Goal: Information Seeking & Learning: Learn about a topic

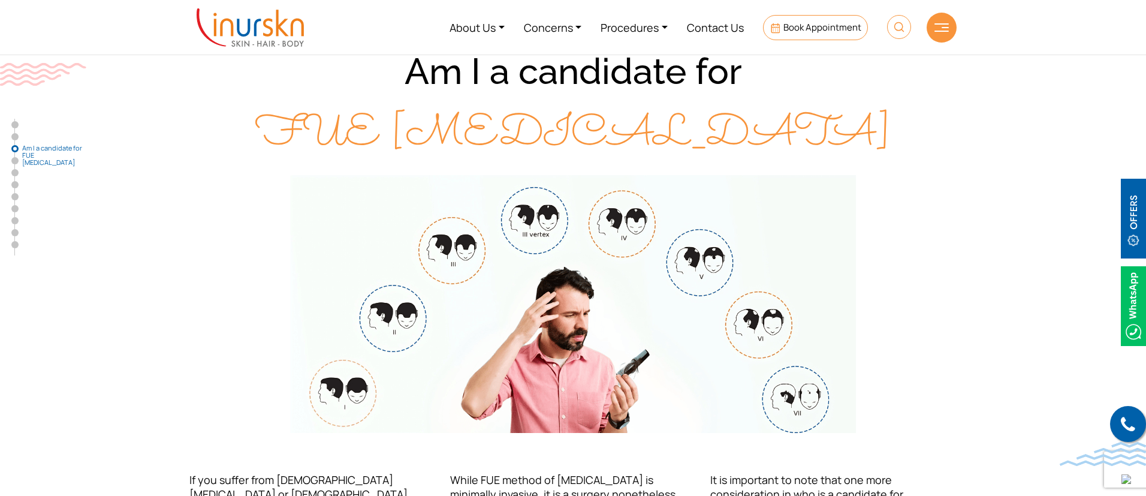
scroll to position [965, 0]
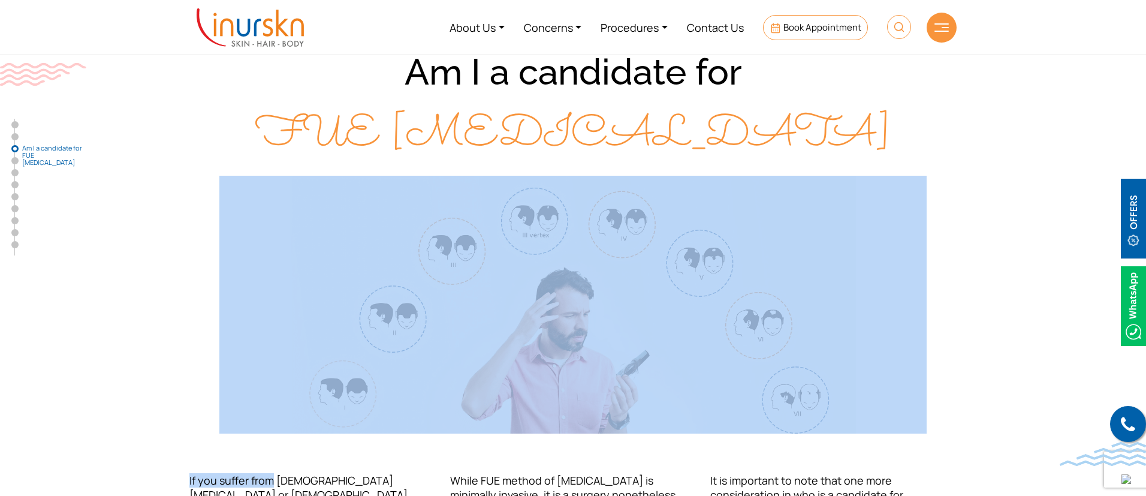
drag, startPoint x: 272, startPoint y: 437, endPoint x: 862, endPoint y: 258, distance: 616.9
click at [862, 258] on div "Am I a candidate for FUE Hair Transplant If you suffer from Male Pattern Baldne…" at bounding box center [572, 305] width 767 height 527
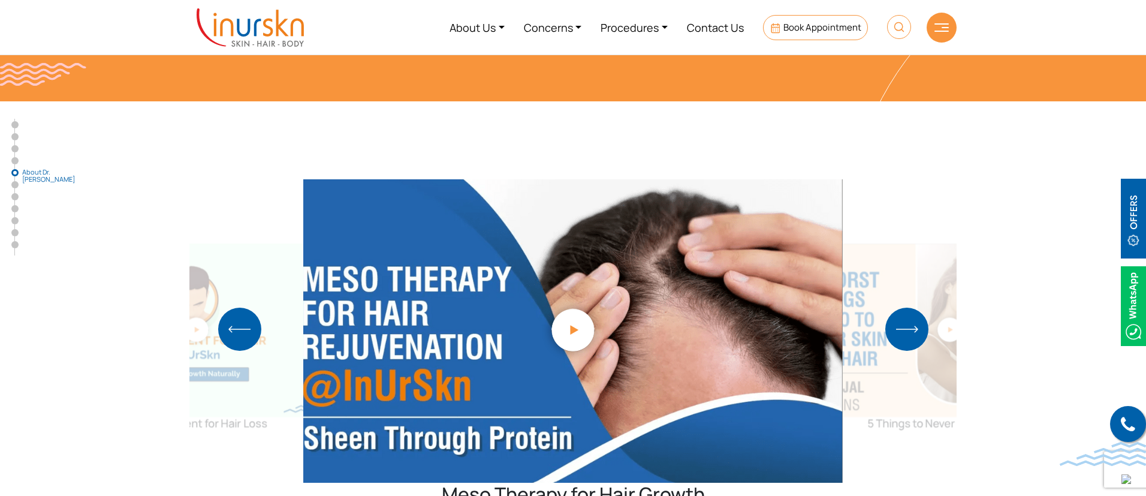
scroll to position [2762, 0]
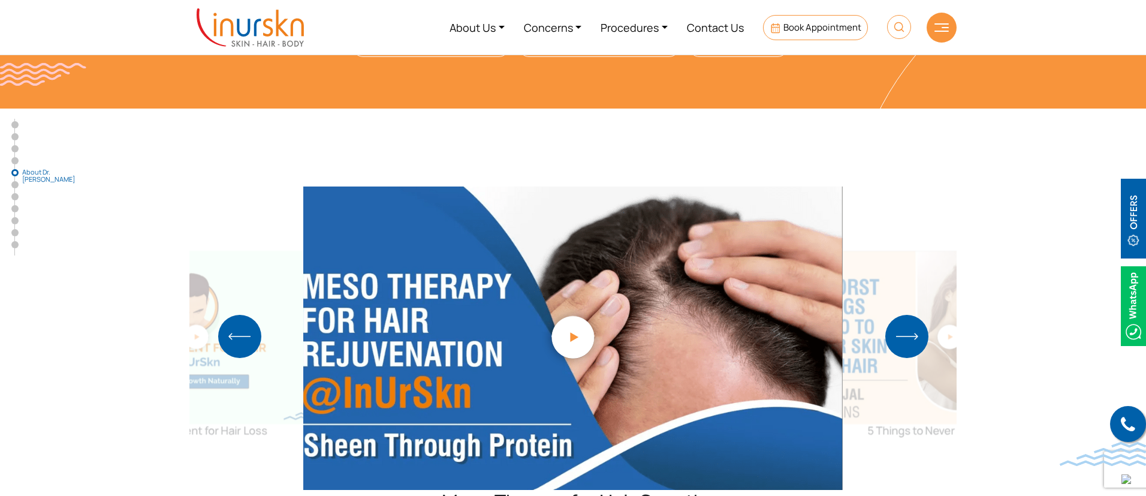
click at [911, 315] on img "Next slide" at bounding box center [906, 336] width 43 height 43
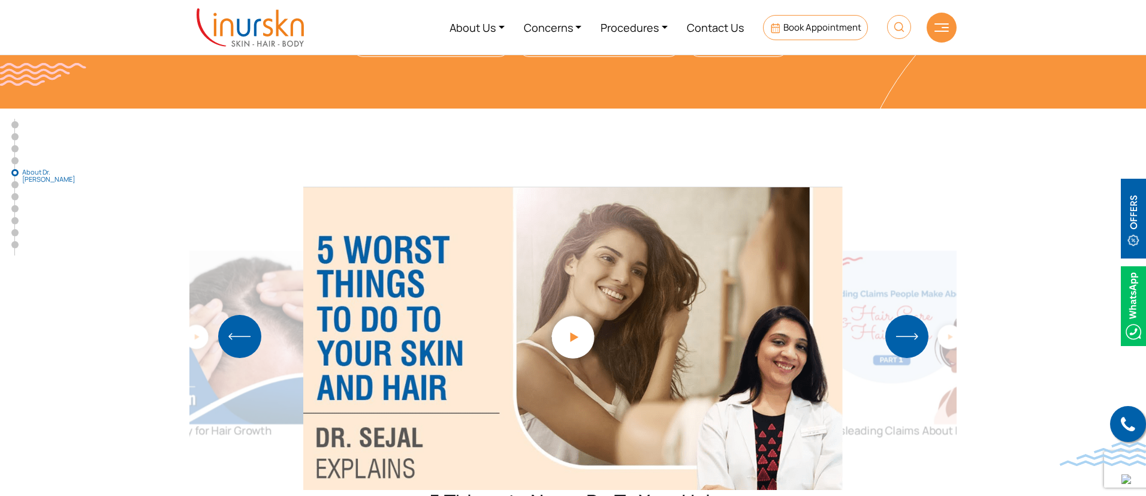
click at [911, 315] on img "Next slide" at bounding box center [906, 336] width 43 height 43
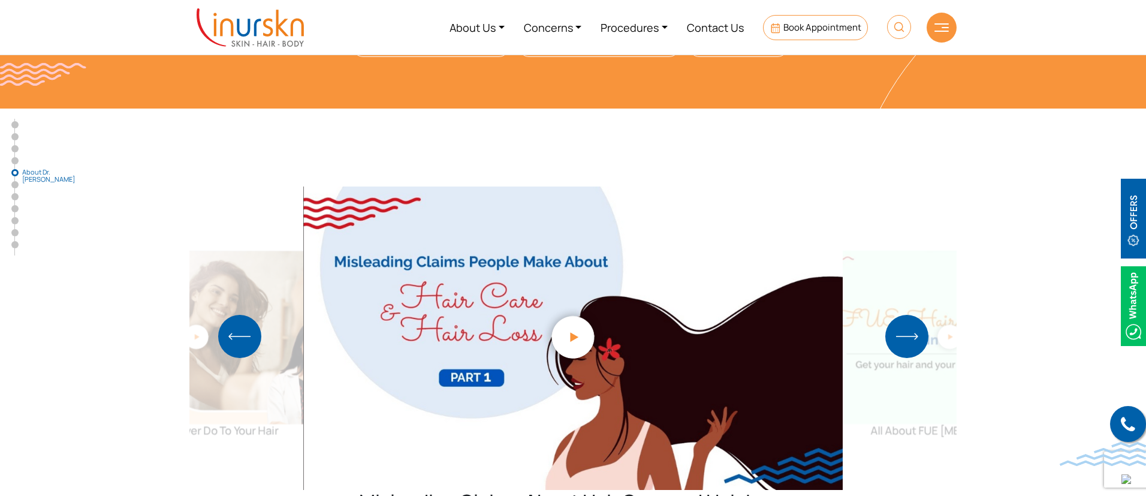
click at [911, 315] on img "Next slide" at bounding box center [906, 336] width 43 height 43
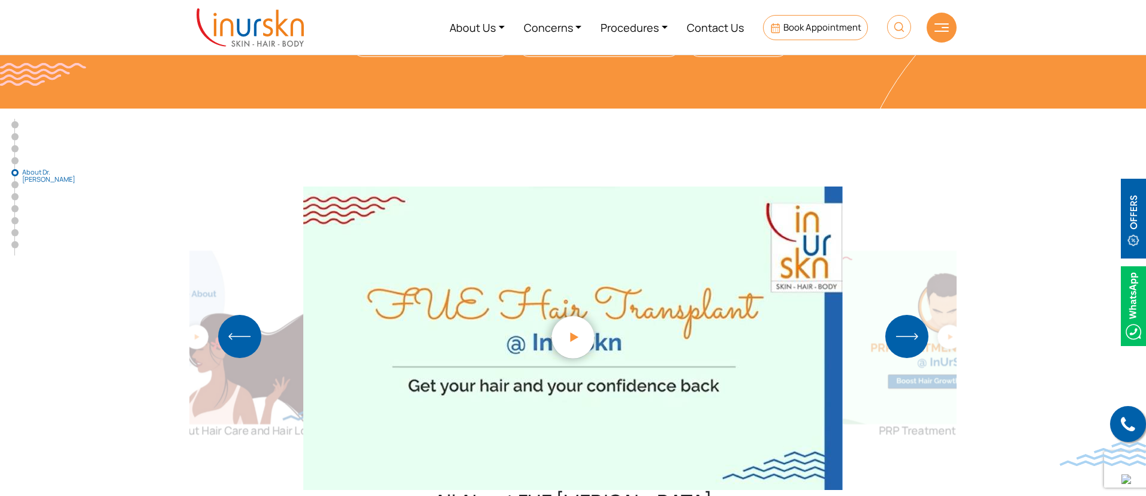
click at [911, 315] on img "Next slide" at bounding box center [906, 336] width 43 height 43
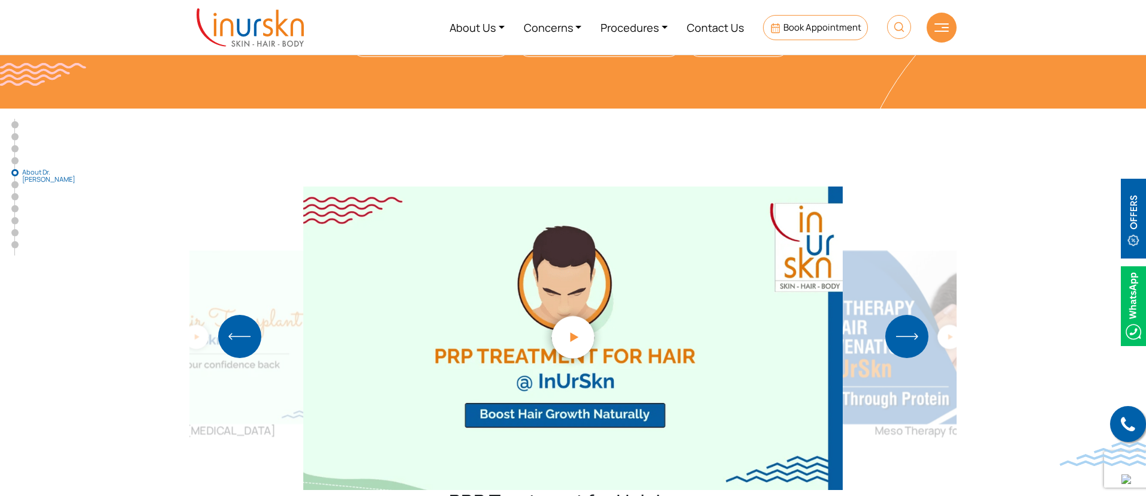
click at [911, 315] on img "Next slide" at bounding box center [906, 336] width 43 height 43
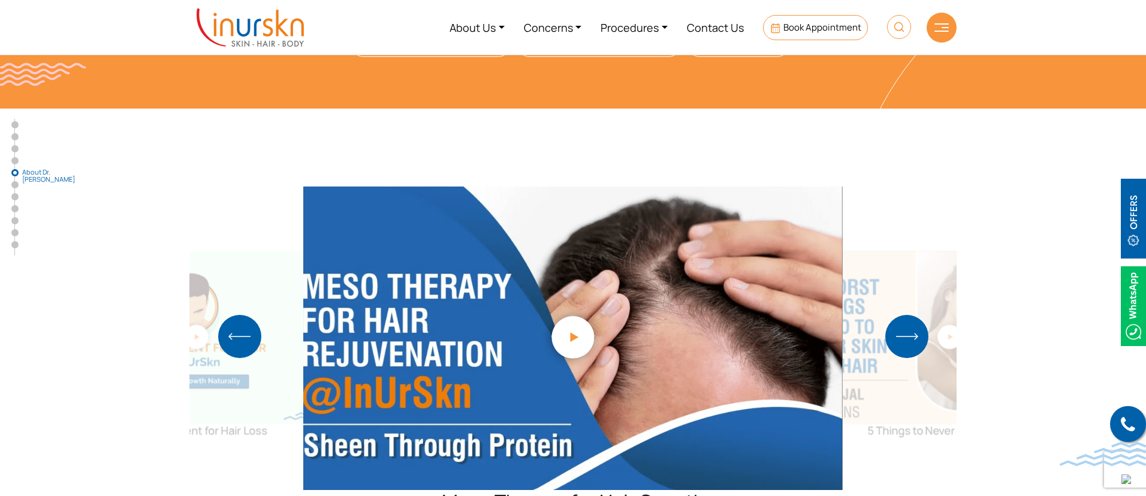
click at [911, 315] on img "Next slide" at bounding box center [906, 336] width 43 height 43
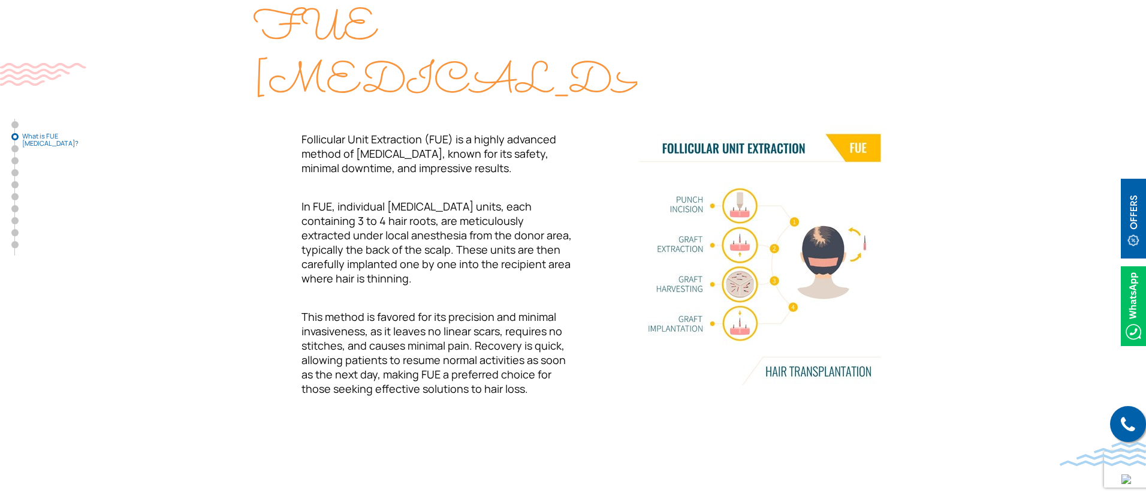
scroll to position [486, 0]
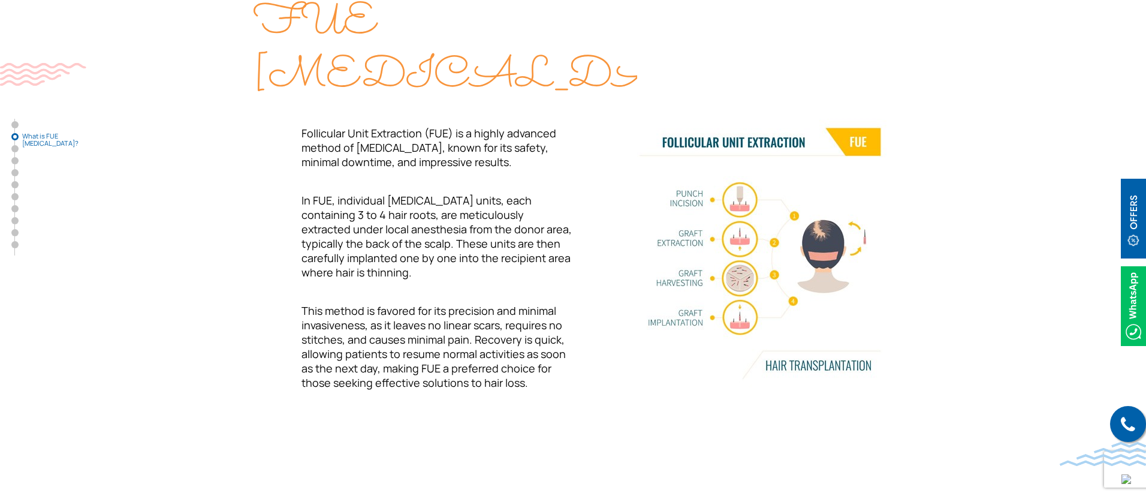
click at [586, 174] on div "What is FUE Hair Transplant? Follicular Unit Extraction (FUE) is a highly advan…" at bounding box center [572, 186] width 767 height 480
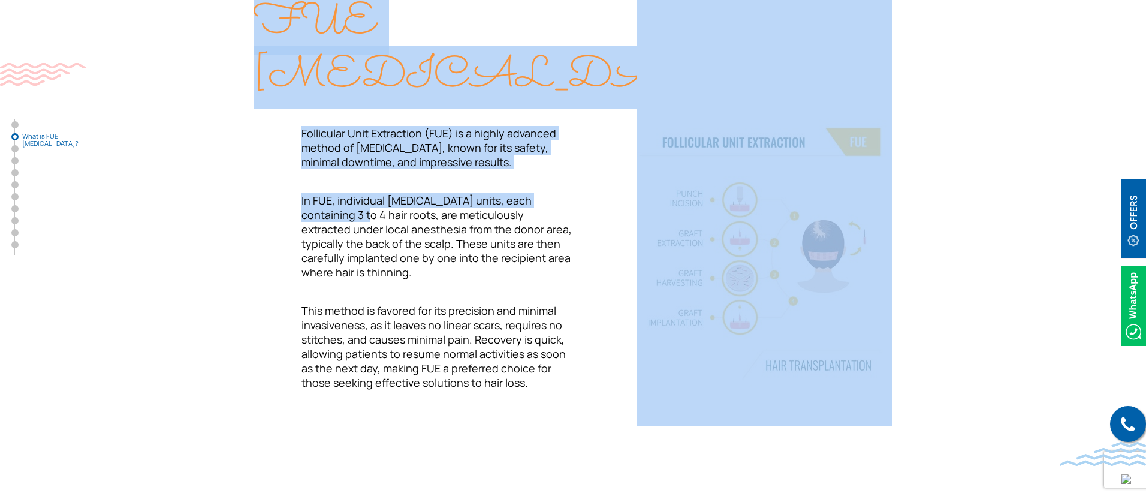
drag, startPoint x: 586, startPoint y: 174, endPoint x: 845, endPoint y: 346, distance: 310.9
click at [845, 346] on div "What is FUE Hair Transplant? Follicular Unit Extraction (FUE) is a highly advan…" at bounding box center [572, 186] width 767 height 480
click at [845, 346] on img at bounding box center [764, 186] width 255 height 480
click at [661, 230] on img at bounding box center [764, 186] width 255 height 480
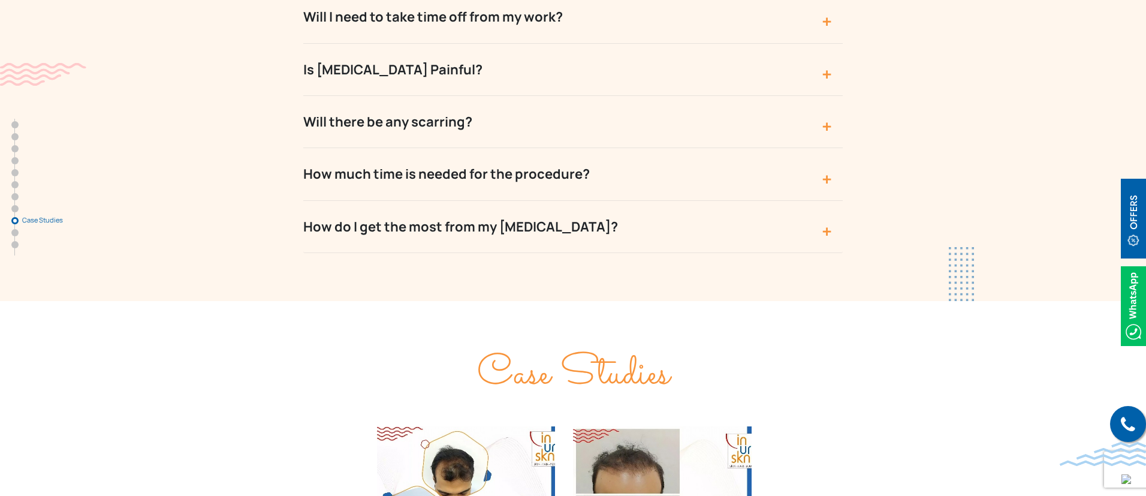
scroll to position [4659, 0]
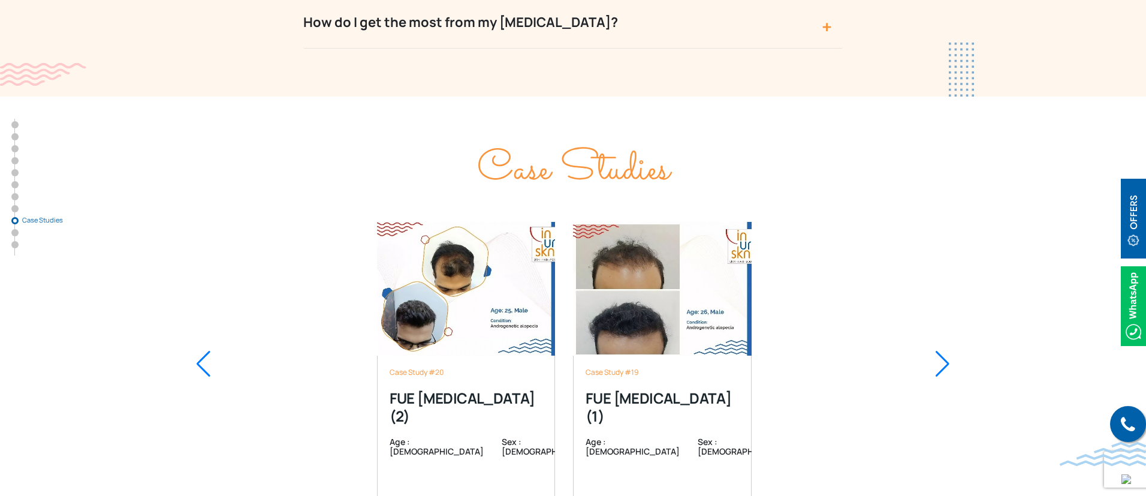
click at [195, 299] on div "Case Study #20 FUE Hair Transplant (2) Age : 25 Sex : male Read More Case Study…" at bounding box center [572, 363] width 767 height 343
click at [206, 296] on div "Case Study #20 FUE Hair Transplant (2) Age : 25 Sex : male Read More Case Study…" at bounding box center [572, 363] width 767 height 343
click at [206, 351] on div at bounding box center [203, 364] width 16 height 26
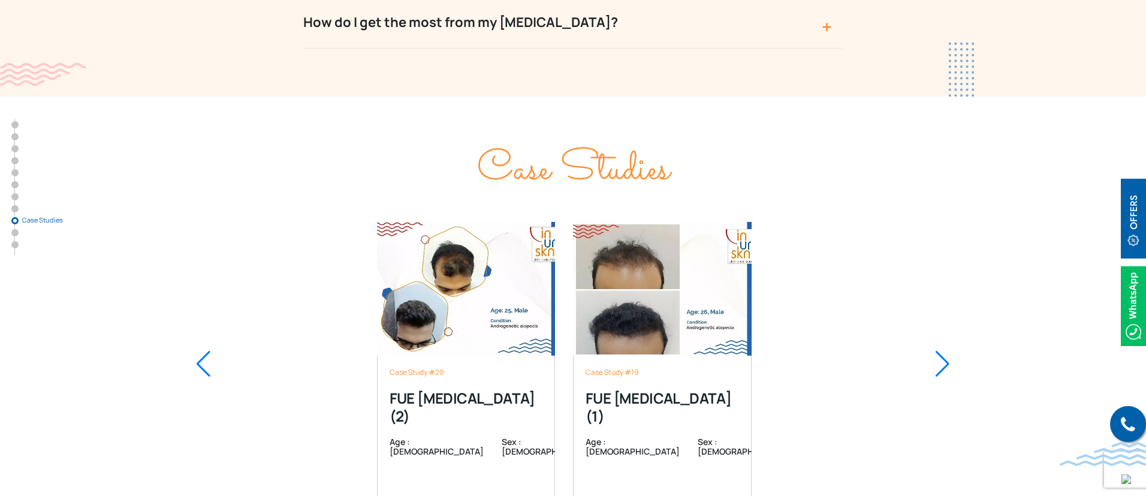
click at [206, 351] on div at bounding box center [203, 364] width 16 height 26
click at [930, 297] on div "Case Study #20 FUE Hair Transplant (2) Age : 25 Sex : male Read More Case Study…" at bounding box center [572, 363] width 767 height 343
click at [940, 351] on div at bounding box center [943, 364] width 16 height 26
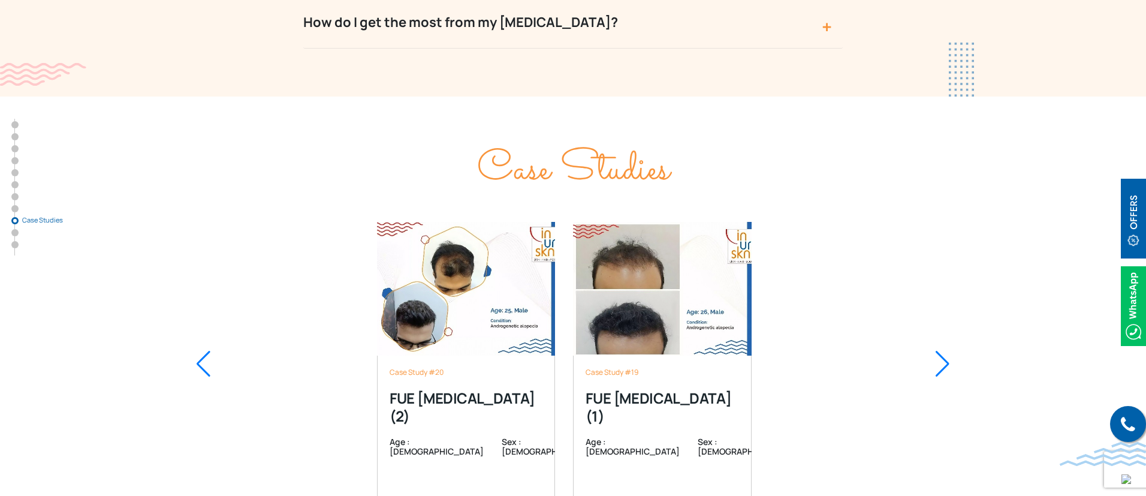
click at [941, 351] on div at bounding box center [943, 364] width 16 height 26
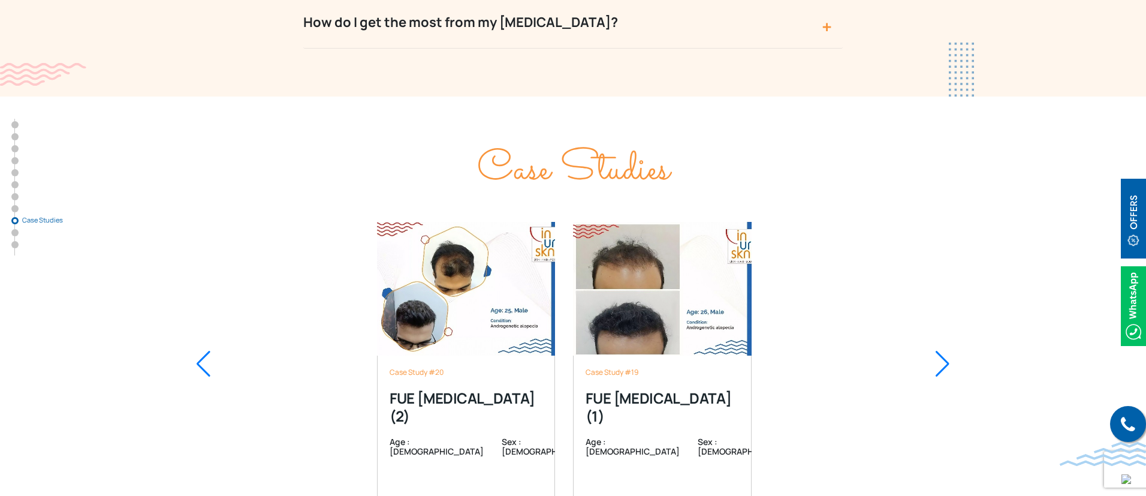
click at [941, 351] on div at bounding box center [943, 364] width 16 height 26
click at [198, 351] on div at bounding box center [203, 364] width 16 height 26
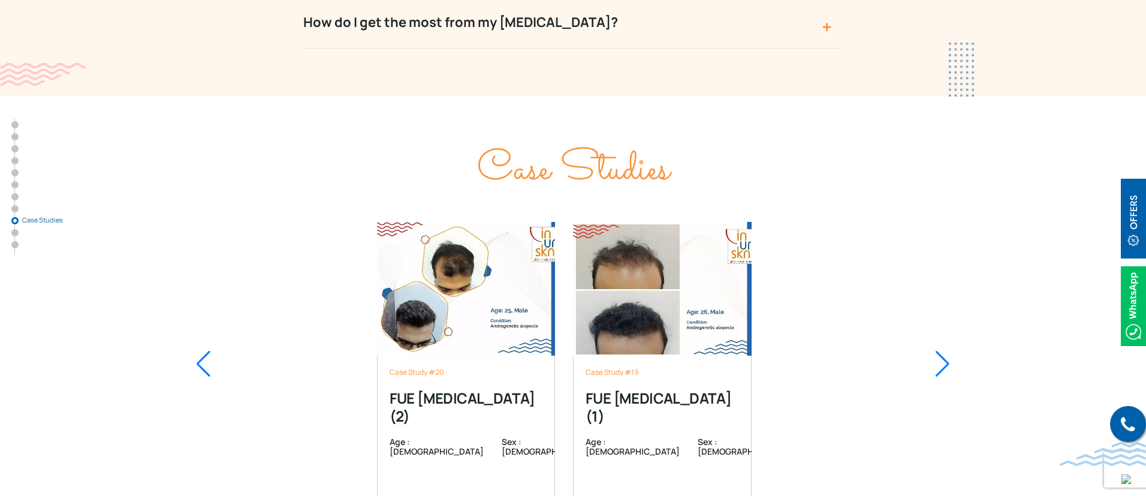
click at [200, 351] on div at bounding box center [203, 364] width 16 height 26
drag, startPoint x: 200, startPoint y: 296, endPoint x: 960, endPoint y: 317, distance: 760.4
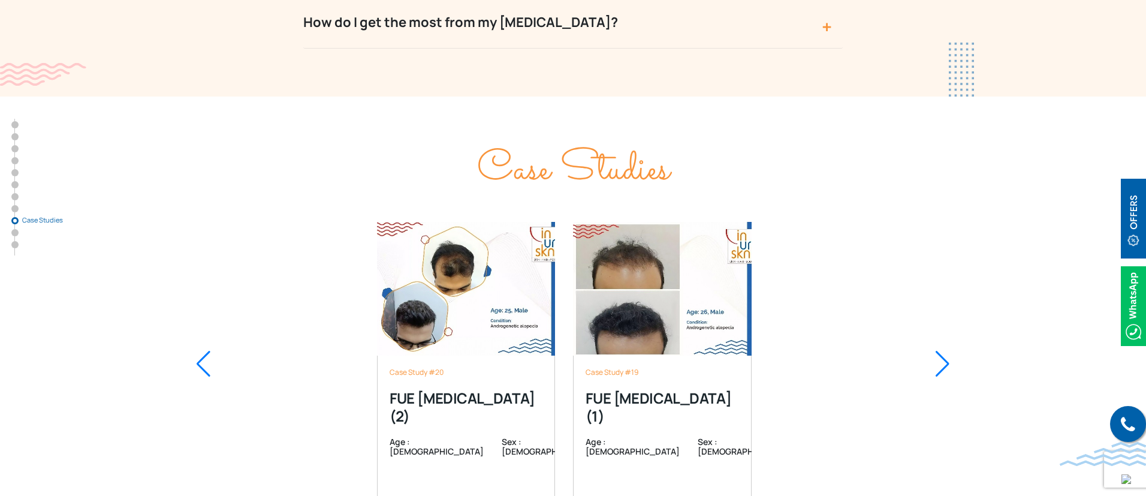
click at [201, 351] on div at bounding box center [203, 364] width 16 height 26
click at [944, 351] on div at bounding box center [943, 364] width 16 height 26
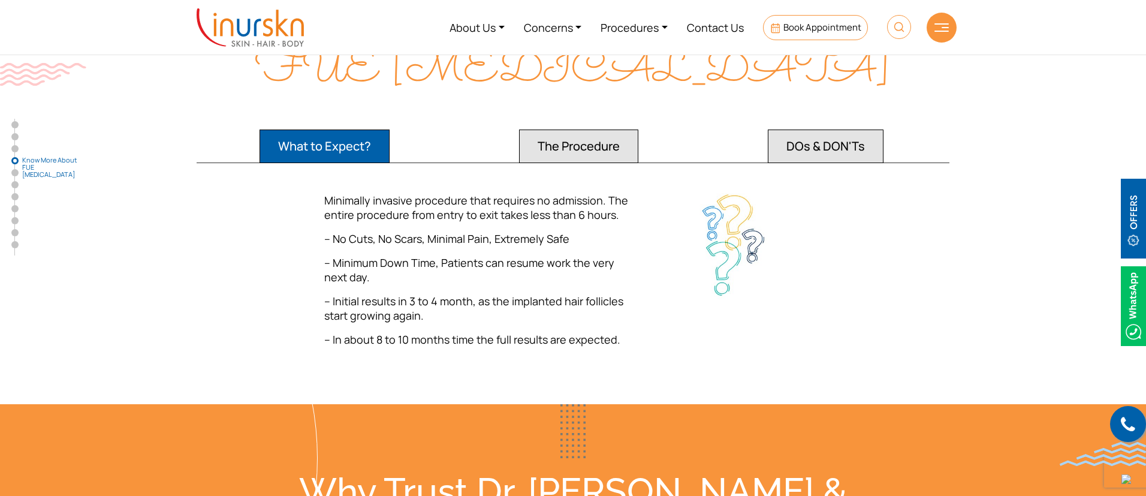
scroll to position [1611, 0]
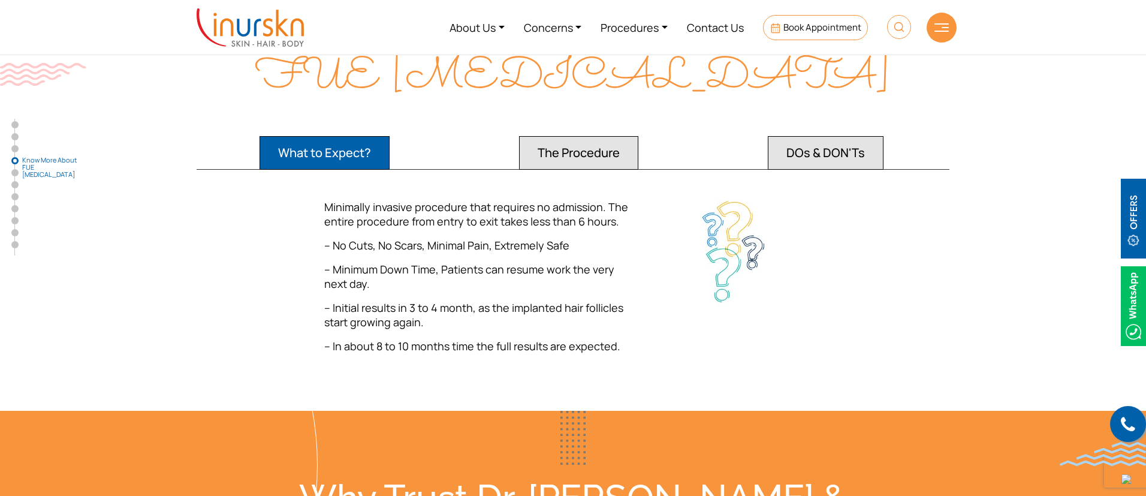
drag, startPoint x: 644, startPoint y: 416, endPoint x: 461, endPoint y: 406, distance: 183.7
click at [461, 411] on div at bounding box center [573, 438] width 1146 height 54
click at [558, 141] on button "The Procedure" at bounding box center [578, 153] width 119 height 34
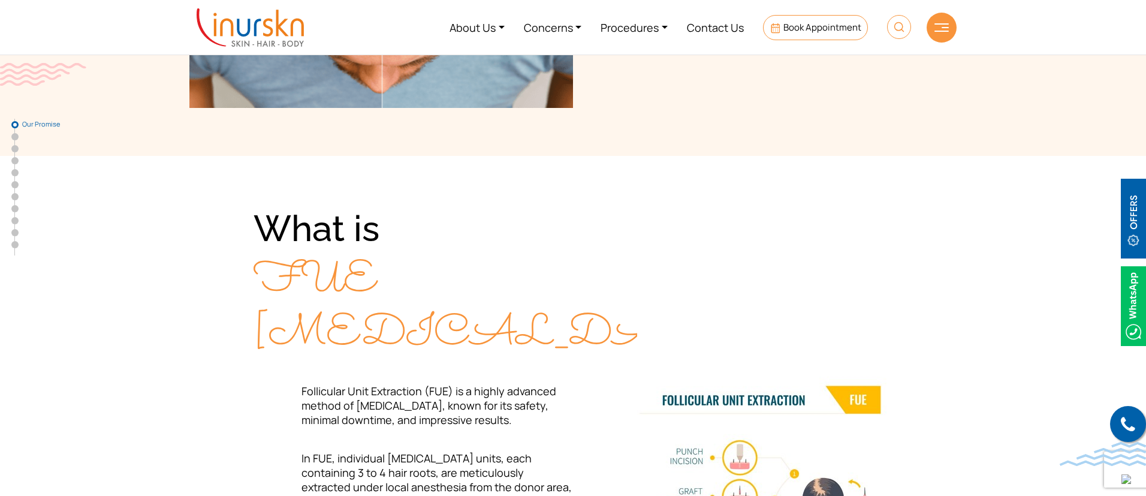
scroll to position [0, 0]
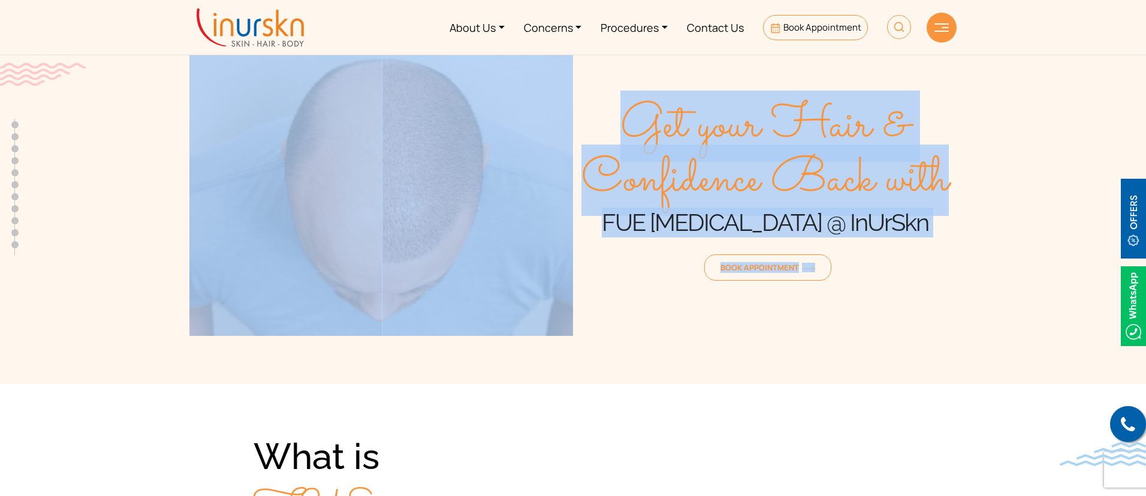
drag, startPoint x: 186, startPoint y: 80, endPoint x: 936, endPoint y: 376, distance: 807.0
click at [1028, 269] on section "Get your Hair & Confidence Back with FUE Hair Transplant @ InUrSkn Book Appoint…" at bounding box center [573, 180] width 1146 height 408
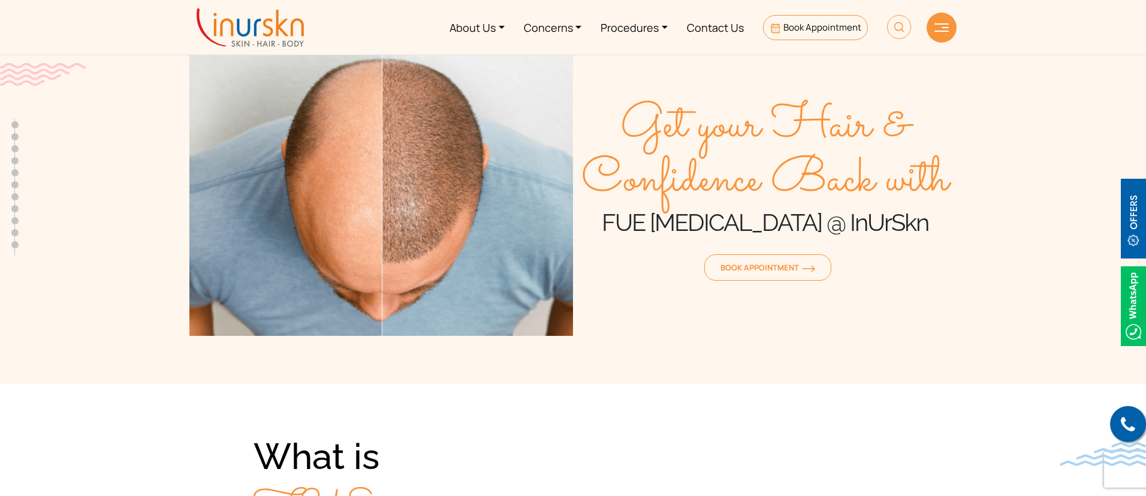
click at [936, 376] on section "Get your Hair & Confidence Back with FUE Hair Transplant @ InUrSkn Book Appoint…" at bounding box center [573, 180] width 1146 height 408
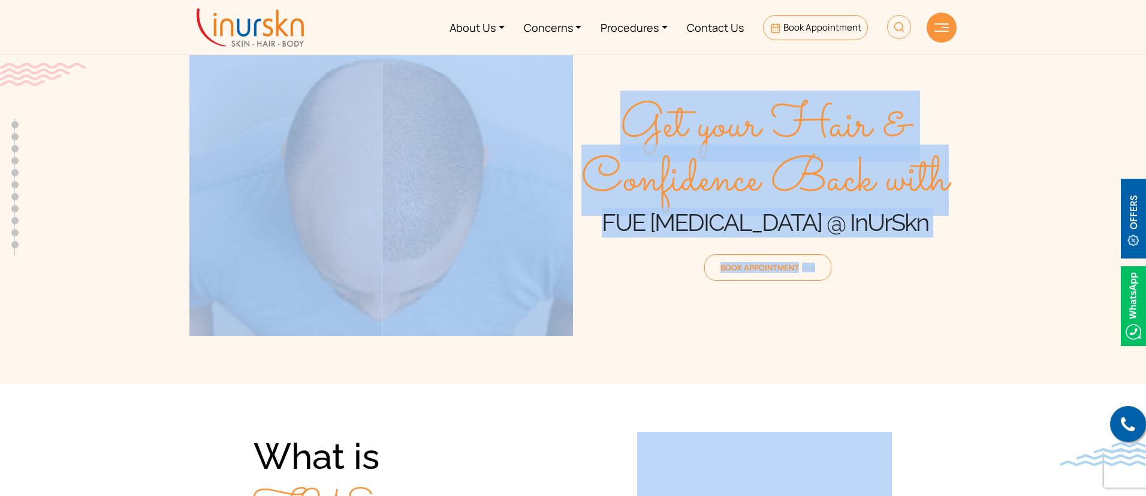
drag, startPoint x: 1063, startPoint y: 393, endPoint x: 1040, endPoint y: 460, distance: 70.9
click at [658, 273] on div "Book Appointment" at bounding box center [765, 263] width 384 height 42
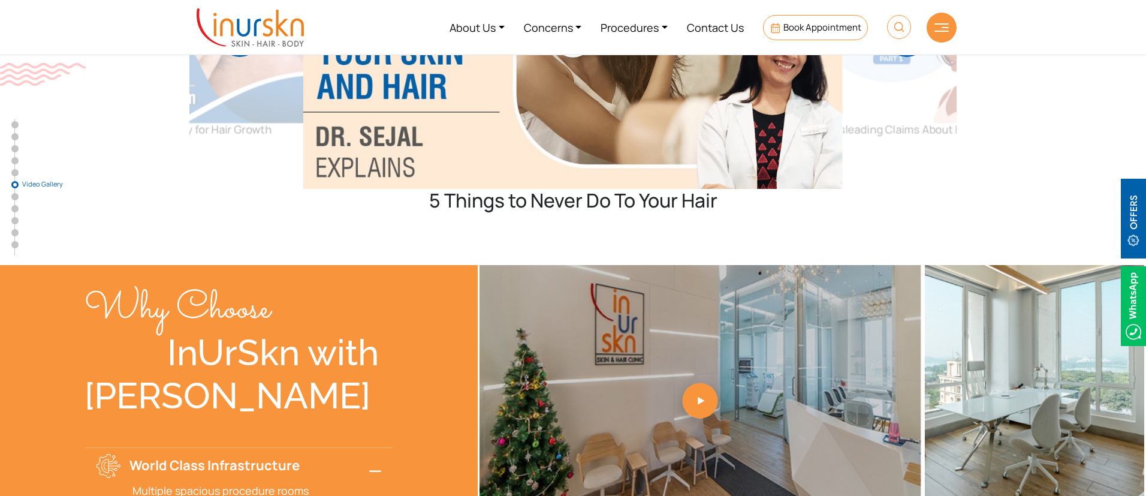
scroll to position [3073, 0]
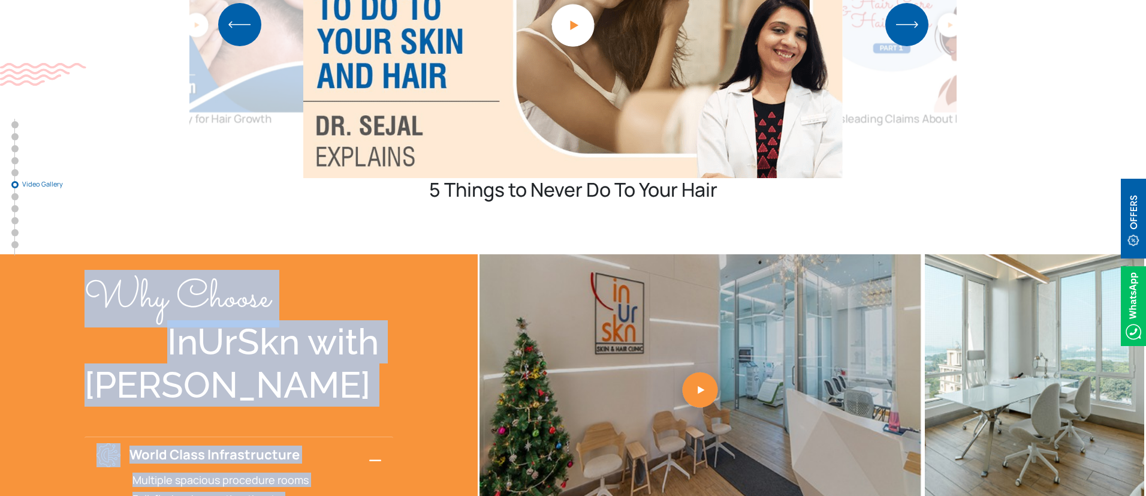
drag, startPoint x: 346, startPoint y: 407, endPoint x: 358, endPoint y: 421, distance: 18.7
click at [370, 421] on div "Why Choose InUrSkn with Dr. Sejal Saheta World Class Infrastructure Multiple sp…" at bounding box center [239, 483] width 309 height 459
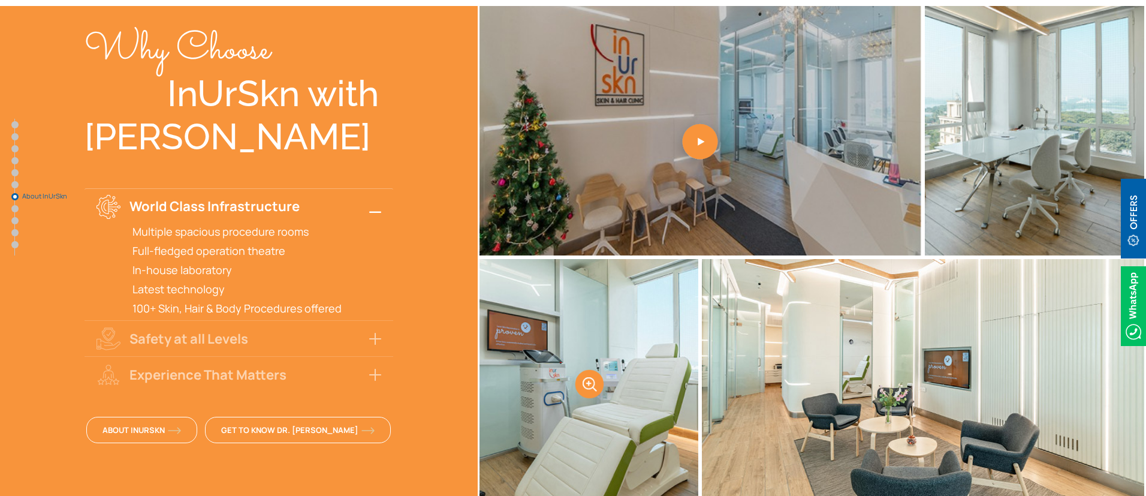
scroll to position [3323, 0]
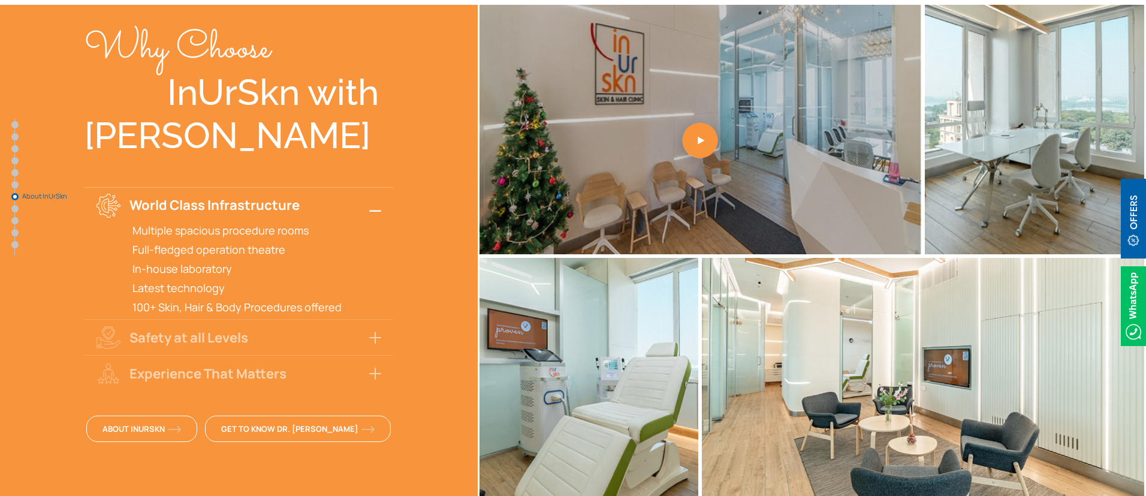
click at [372, 187] on button "World Class Infrastructure" at bounding box center [239, 205] width 309 height 36
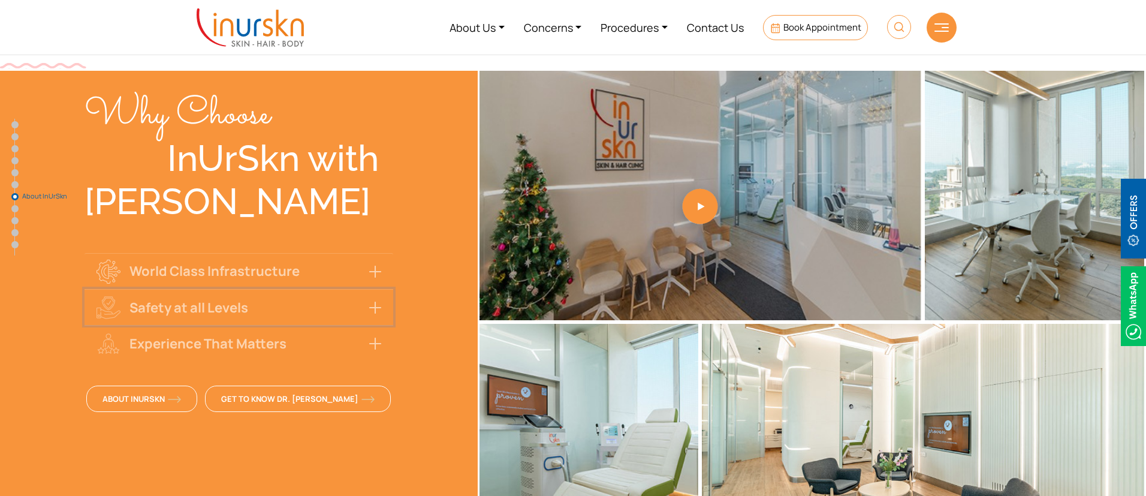
scroll to position [3256, 0]
click at [290, 290] on button "Safety at all Levels" at bounding box center [239, 308] width 309 height 36
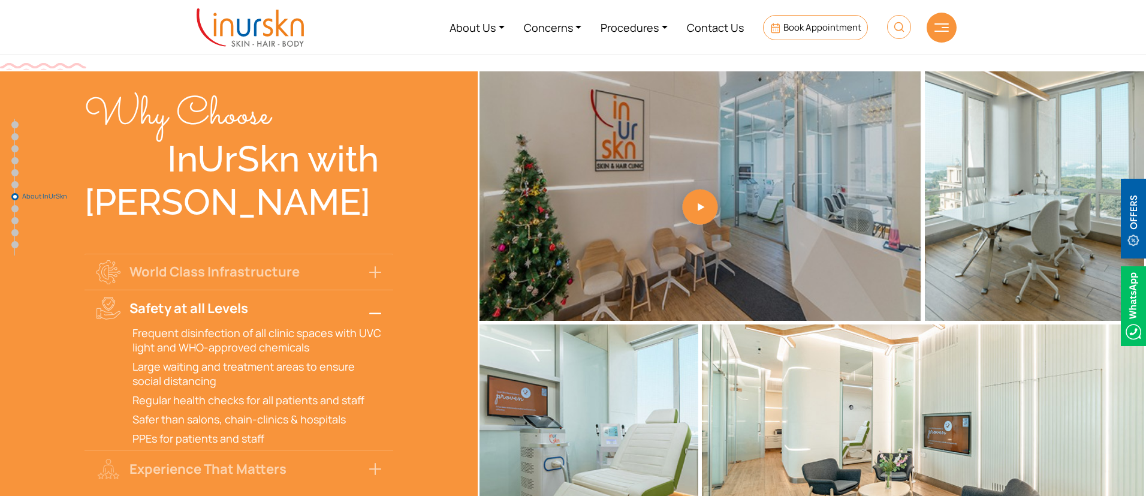
click at [290, 290] on button "Safety at all Levels" at bounding box center [239, 308] width 309 height 36
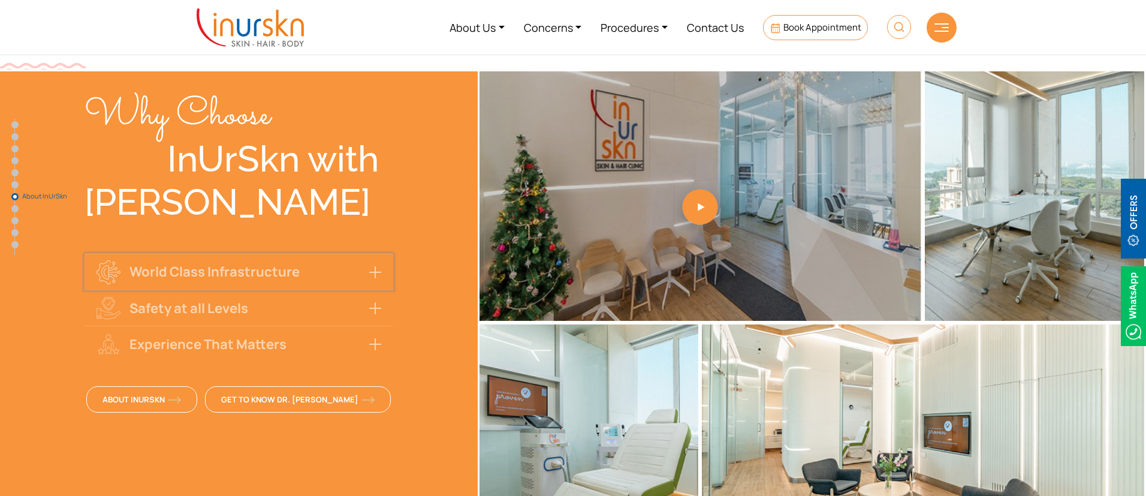
click at [314, 254] on button "World Class Infrastructure" at bounding box center [239, 272] width 309 height 36
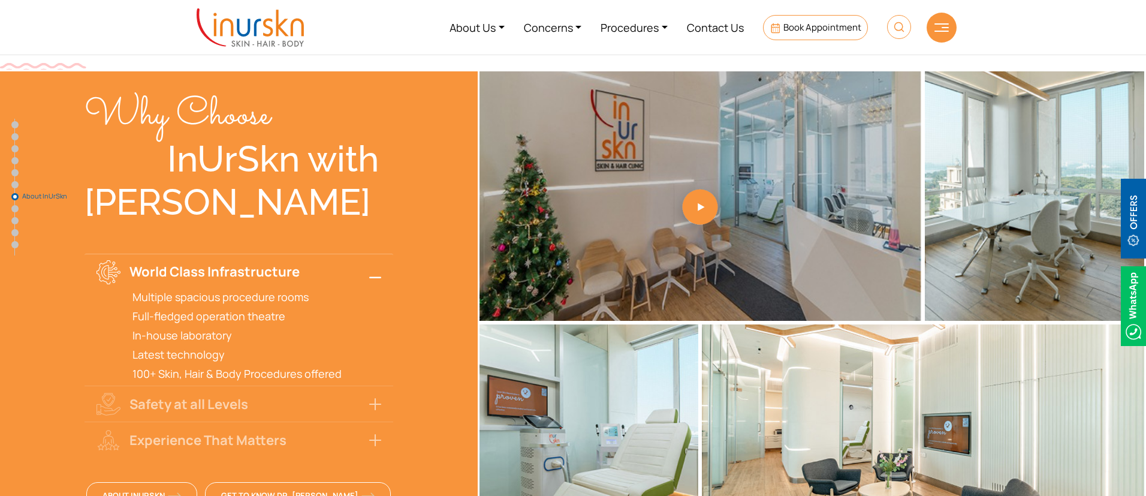
click at [314, 254] on button "World Class Infrastructure" at bounding box center [239, 272] width 309 height 36
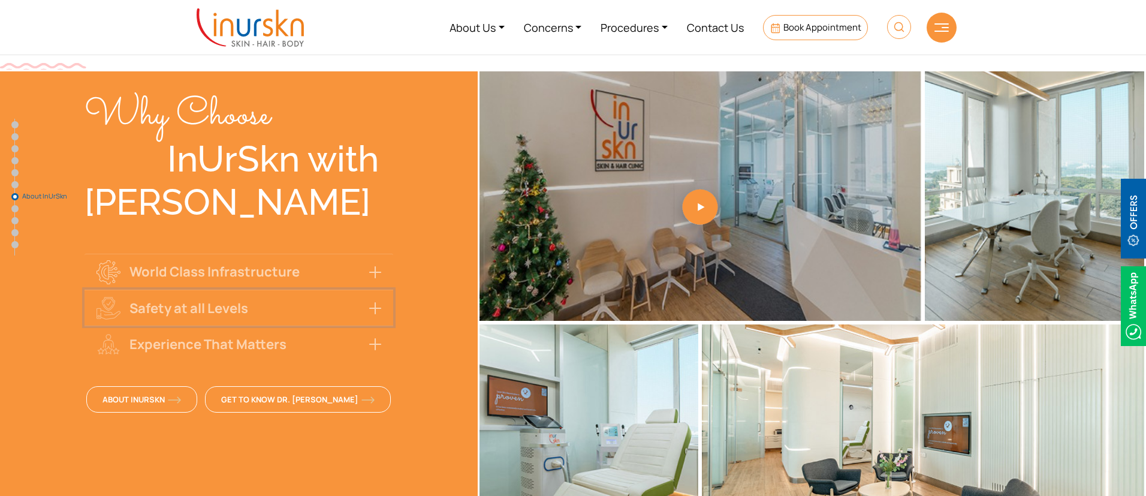
click at [287, 290] on button "Safety at all Levels" at bounding box center [239, 308] width 309 height 36
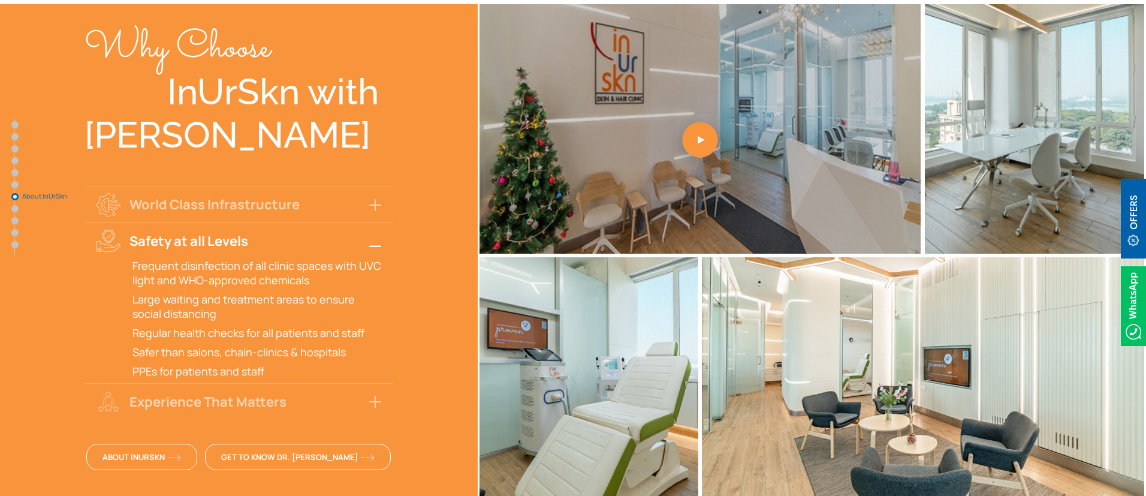
scroll to position [3346, 0]
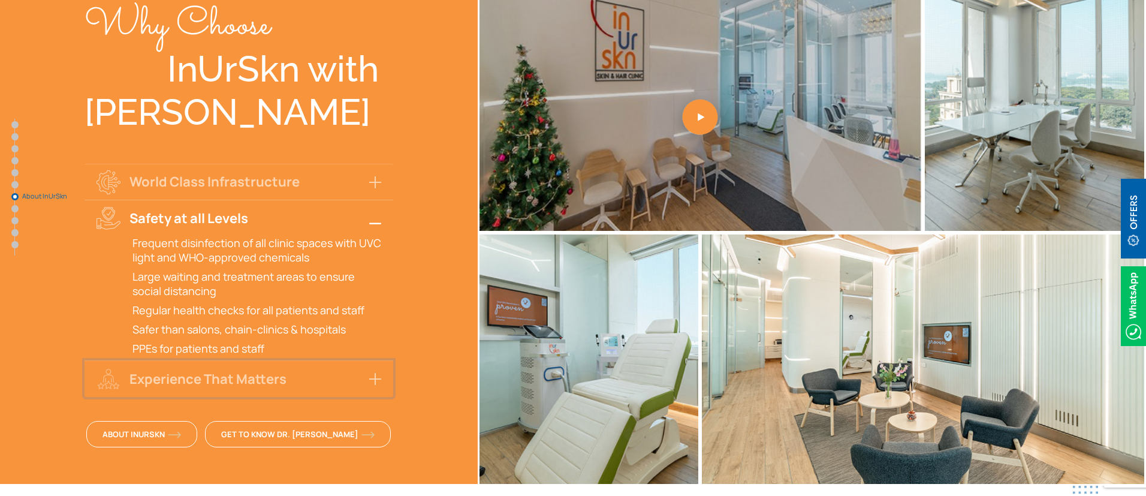
click at [325, 360] on button "Experience That Matters" at bounding box center [239, 378] width 309 height 36
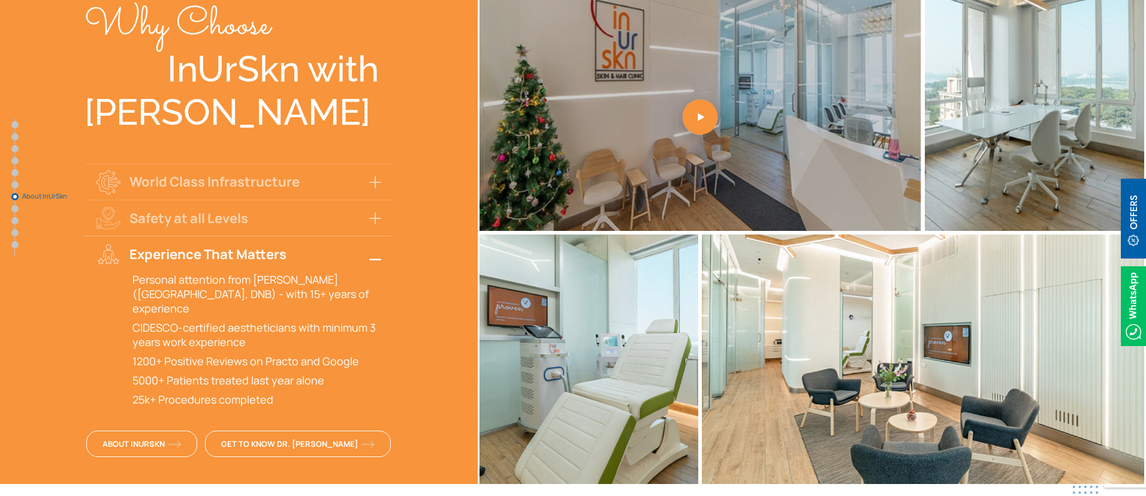
drag, startPoint x: 112, startPoint y: 203, endPoint x: 400, endPoint y: 314, distance: 308.1
click at [407, 315] on div "Why Choose InUrSkn with Dr. Sejal Saheta World Class Infrastructure Multiple sp…" at bounding box center [239, 233] width 478 height 506
click at [338, 306] on div "Personal attention from Dr. Sejal Saheta (MD, DNB) - with 15+ years of experien…" at bounding box center [239, 339] width 309 height 134
click at [336, 306] on div "Personal attention from Dr. Sejal Saheta (MD, DNB) - with 15+ years of experien…" at bounding box center [239, 339] width 309 height 134
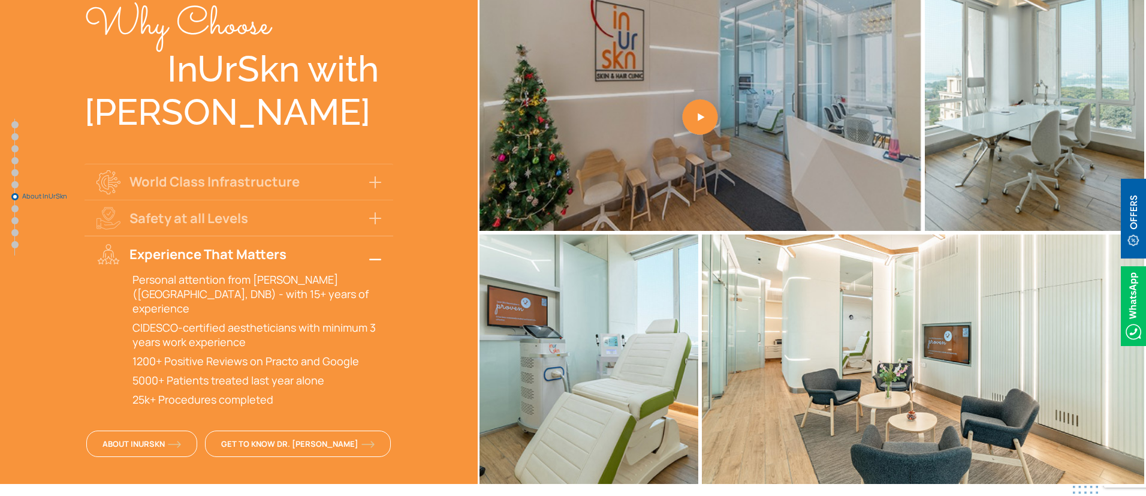
click at [336, 306] on div "Personal attention from Dr. Sejal Saheta (MD, DNB) - with 15+ years of experien…" at bounding box center [239, 339] width 309 height 134
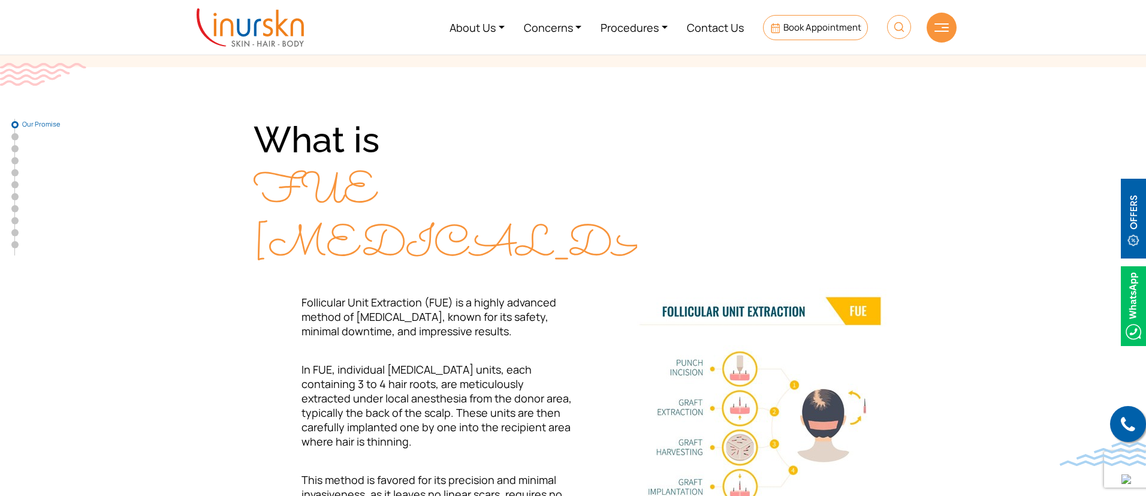
scroll to position [316, 0]
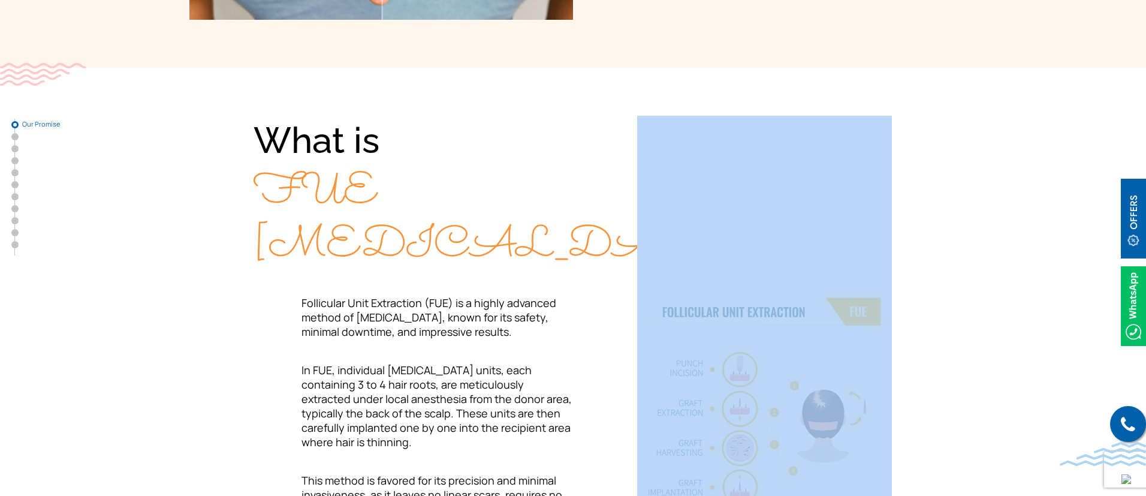
drag, startPoint x: 395, startPoint y: 224, endPoint x: 664, endPoint y: 277, distance: 273.8
click at [659, 292] on div "What is FUE Hair Transplant? Follicular Unit Extraction (FUE) is a highly advan…" at bounding box center [572, 356] width 767 height 480
click at [668, 261] on img at bounding box center [764, 356] width 255 height 480
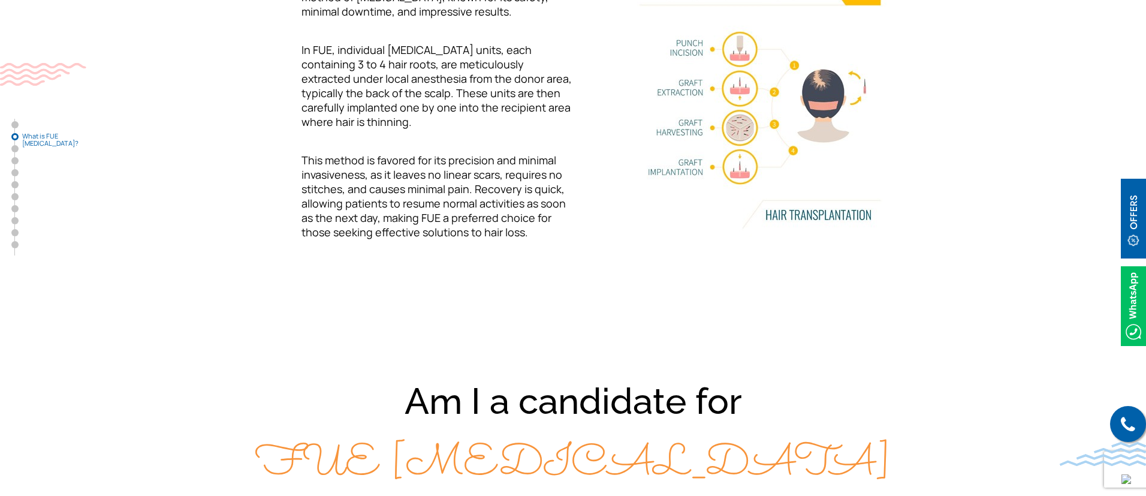
click at [287, 221] on p "This method is favored for its precision and minimal invasiveness, as it leaves…" at bounding box center [414, 196] width 320 height 86
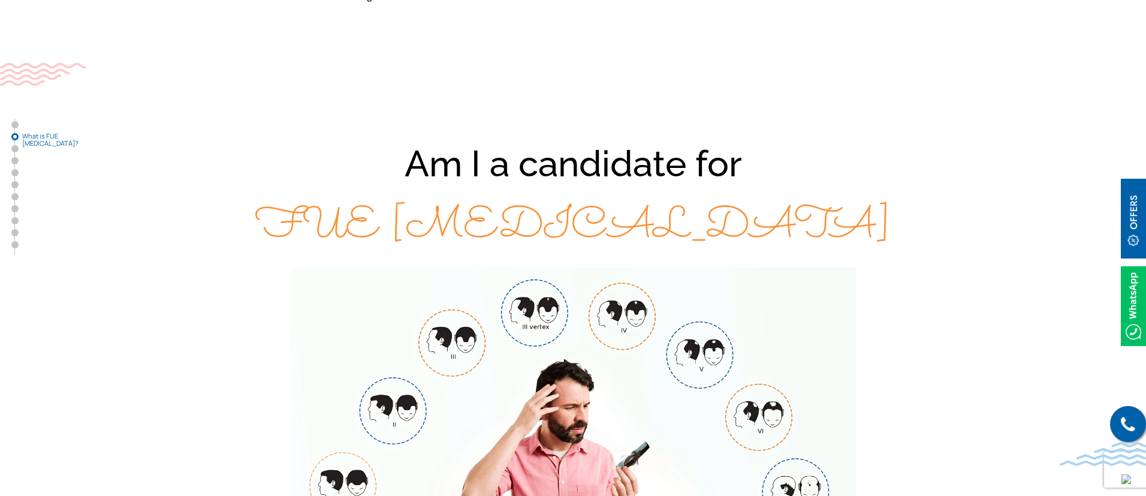
drag, startPoint x: 911, startPoint y: 240, endPoint x: 943, endPoint y: 245, distance: 32.7
click at [943, 245] on div "Am I a candidate for FUE [MEDICAL_DATA]" at bounding box center [572, 196] width 767 height 124
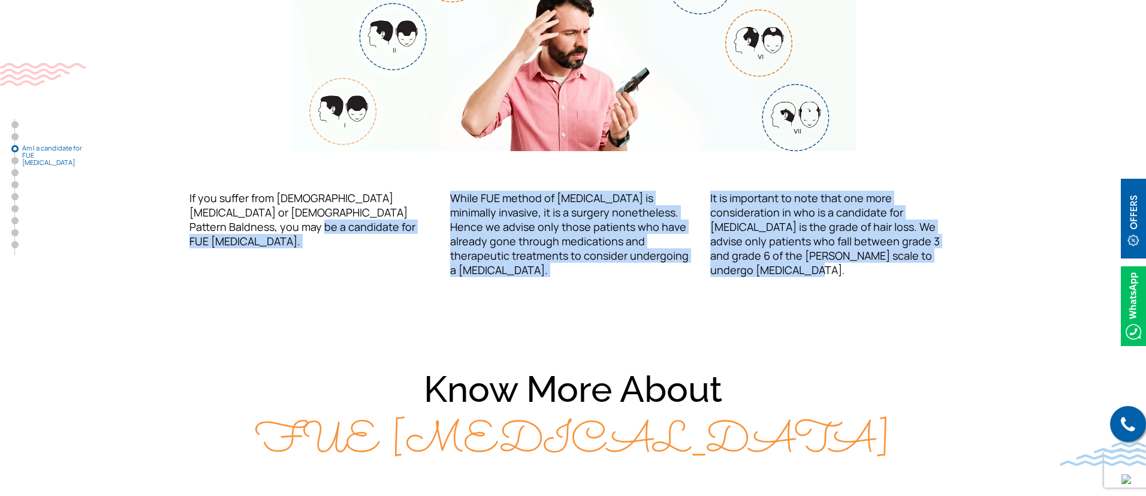
drag, startPoint x: 194, startPoint y: 237, endPoint x: 1039, endPoint y: 305, distance: 847.9
click at [1041, 306] on section "Am I a candidate for FUE Hair Transplant If you suffer from Male Pattern Baldne…" at bounding box center [573, 23] width 1146 height 623
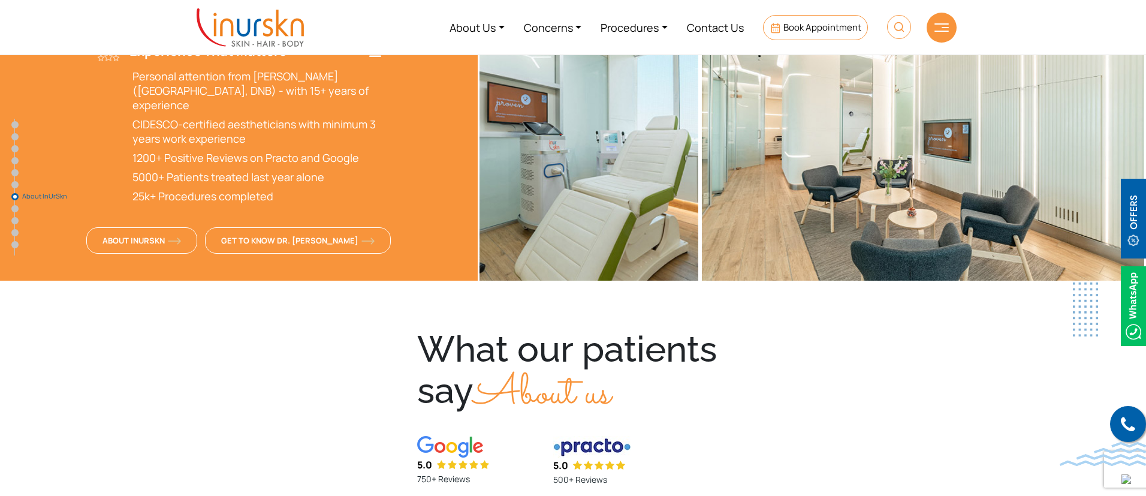
scroll to position [3049, 0]
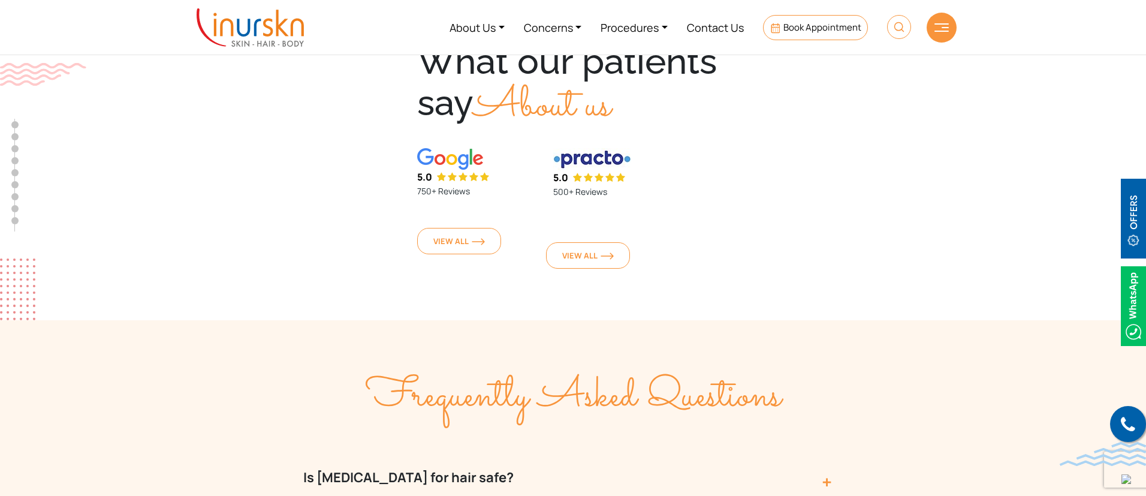
scroll to position [3334, 0]
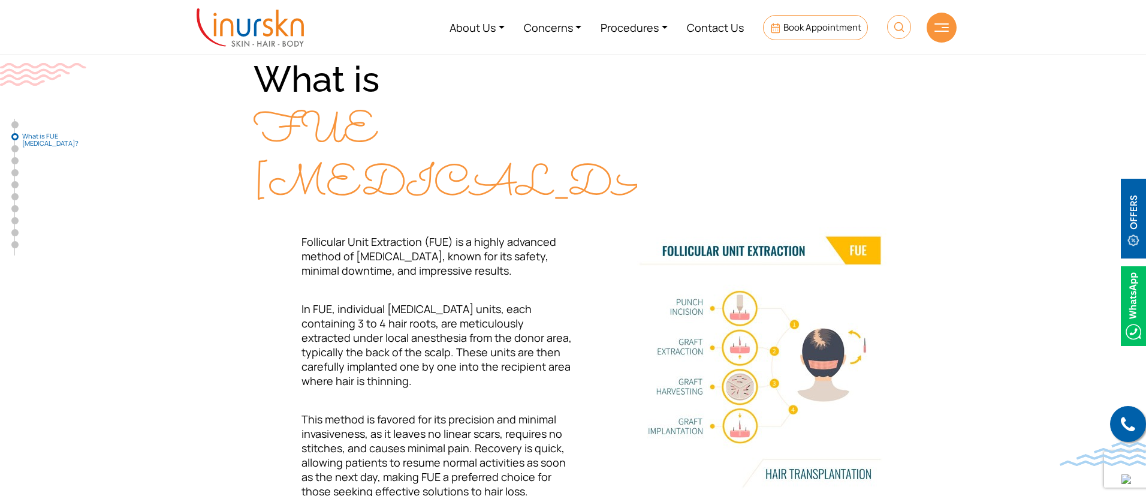
scroll to position [376, 0]
drag, startPoint x: 258, startPoint y: 113, endPoint x: 493, endPoint y: 156, distance: 239.5
click at [493, 156] on div "What is FUE [MEDICAL_DATA]?" at bounding box center [414, 134] width 320 height 156
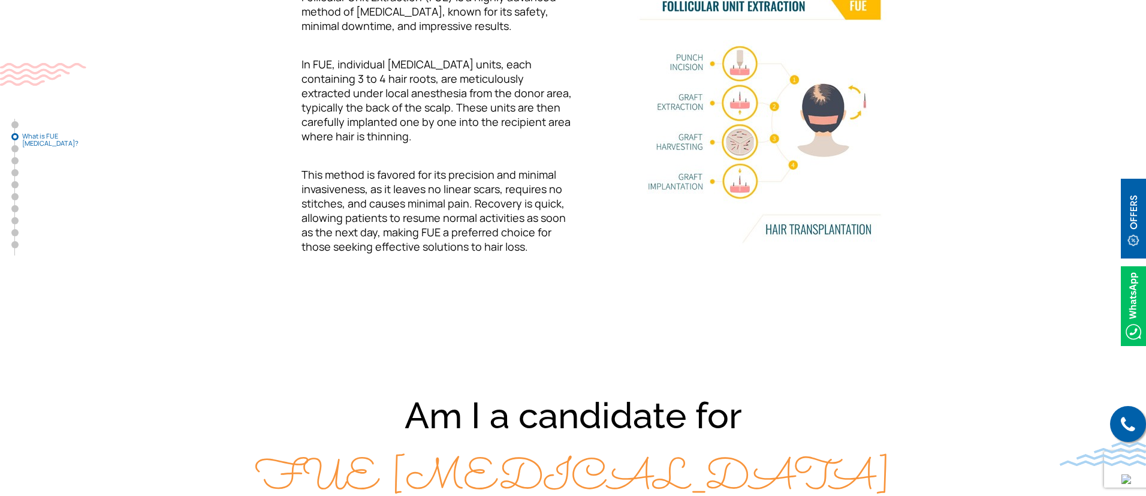
scroll to position [548, 0]
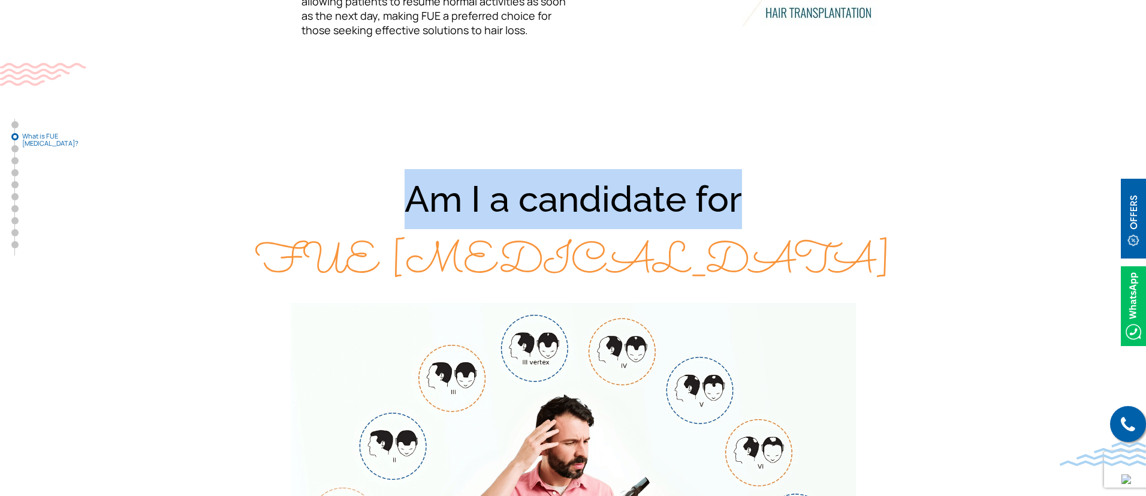
drag, startPoint x: 364, startPoint y: 175, endPoint x: 765, endPoint y: 220, distance: 403.5
click at [765, 220] on div "Am I a candidate for FUE Hair Transplant" at bounding box center [572, 231] width 767 height 124
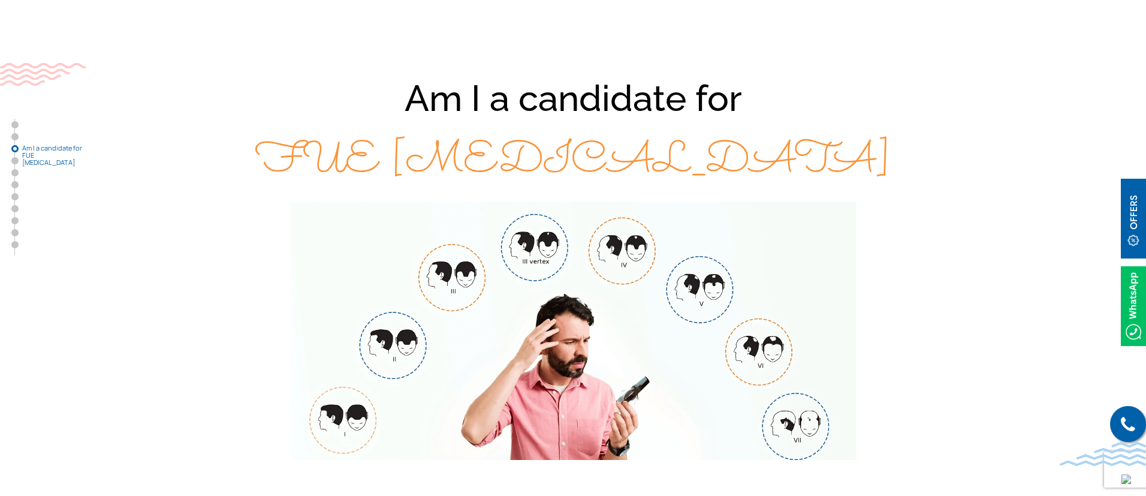
click at [366, 175] on div "Am I a candidate for FUE [MEDICAL_DATA]" at bounding box center [572, 130] width 767 height 124
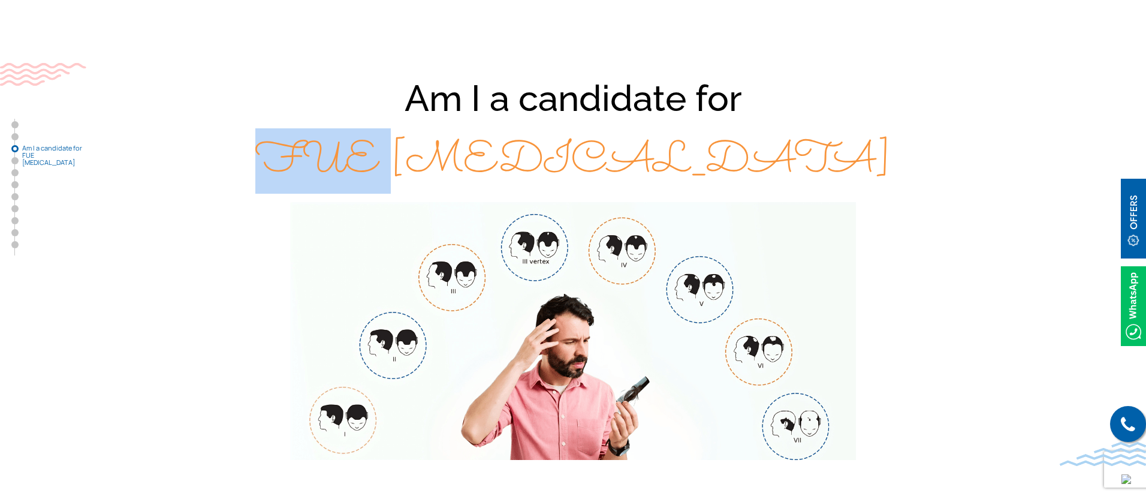
click at [366, 175] on div "Am I a candidate for FUE [MEDICAL_DATA]" at bounding box center [572, 130] width 767 height 124
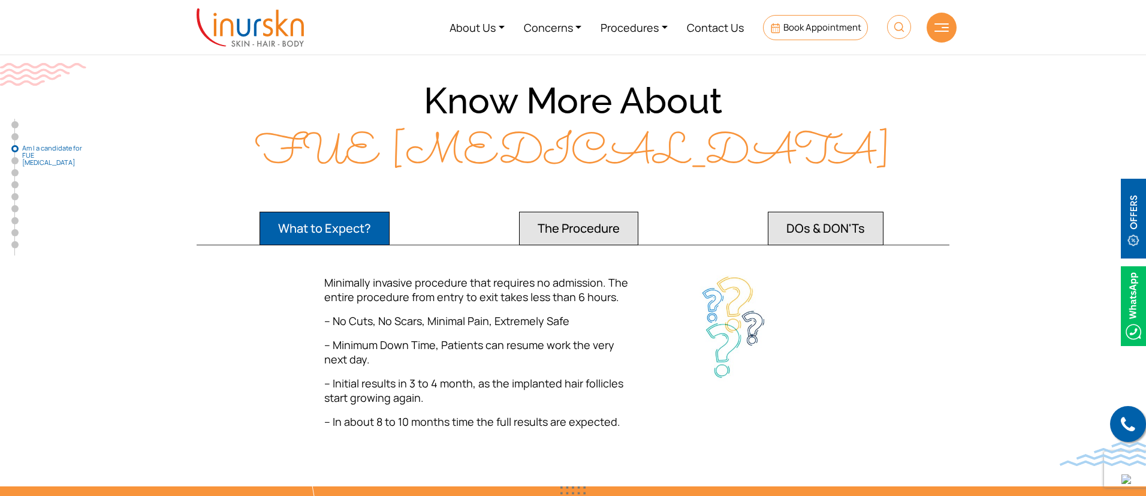
scroll to position [1535, 0]
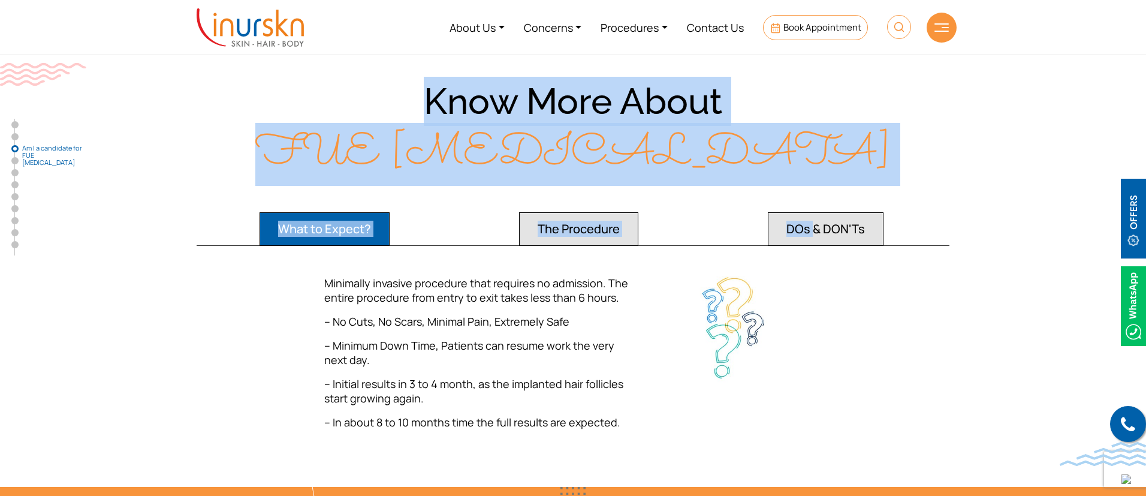
drag, startPoint x: 421, startPoint y: 67, endPoint x: 812, endPoint y: 176, distance: 405.0
click at [812, 176] on div "Know More About FUE Hair Transplant What to Expect? The Procedure DOs & DON'Ts …" at bounding box center [572, 258] width 767 height 362
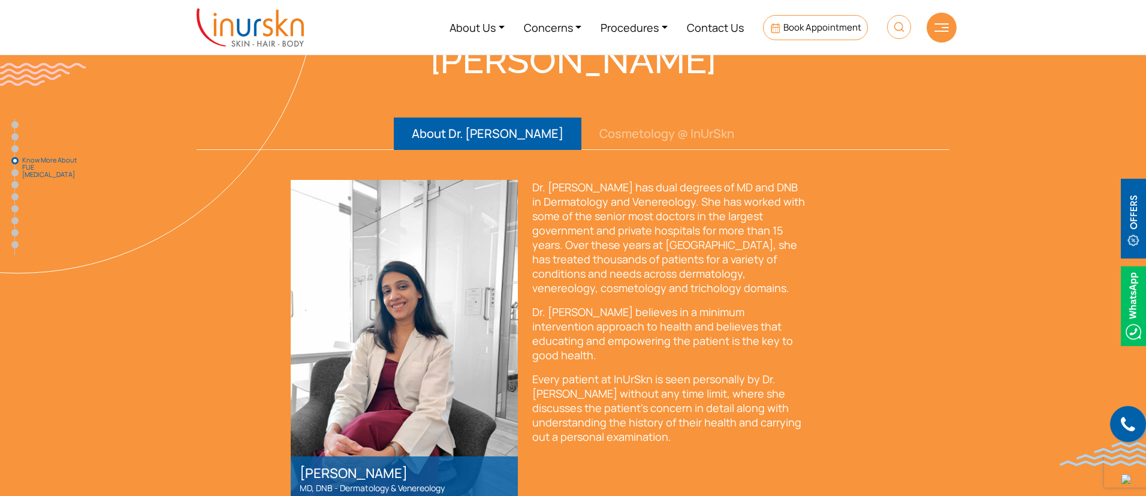
scroll to position [1921, 0]
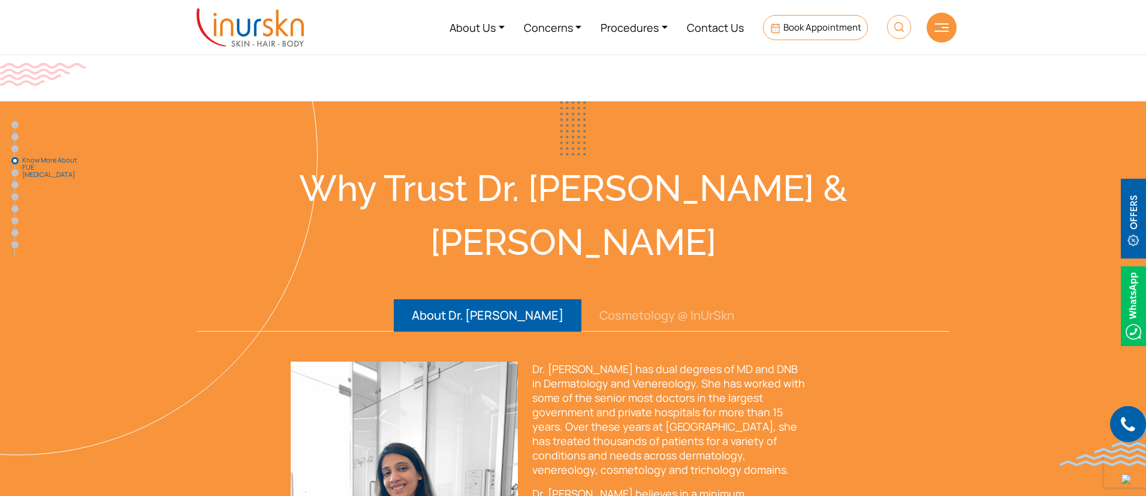
click at [640, 299] on button "Cosmetology @ InUrSkn" at bounding box center [666, 315] width 171 height 32
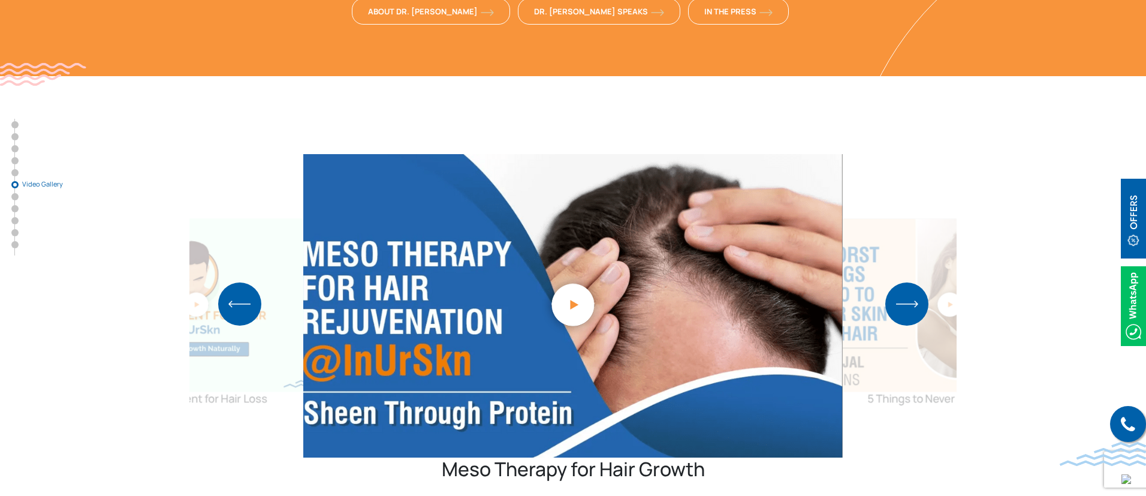
scroll to position [2796, 0]
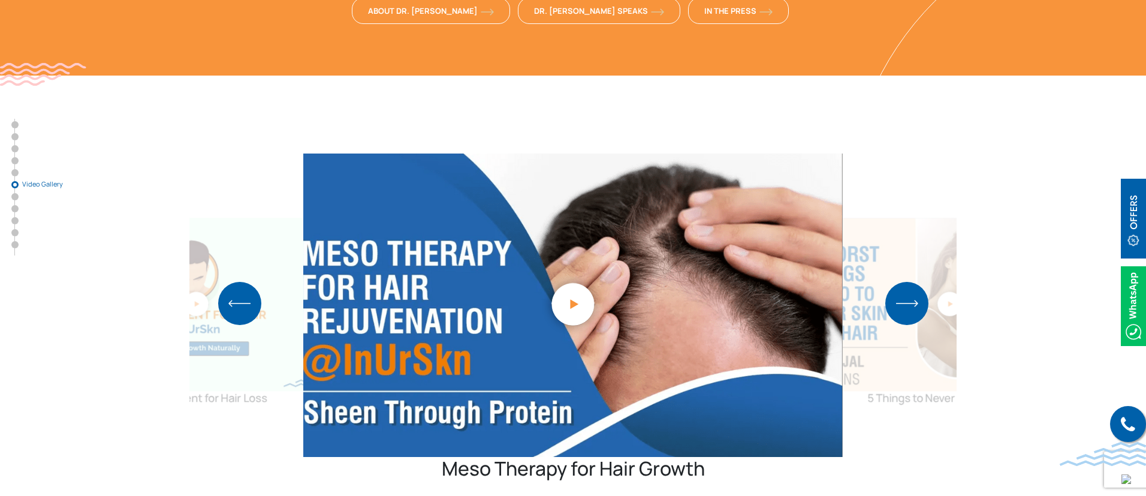
click at [235, 282] on img "Previous slide" at bounding box center [239, 303] width 43 height 43
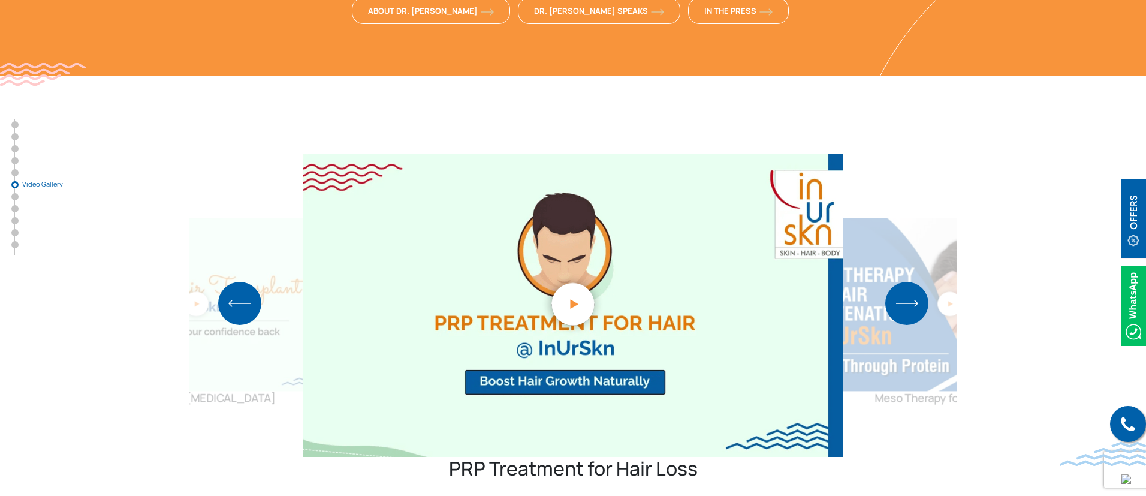
click at [254, 282] on img "Previous slide" at bounding box center [239, 303] width 43 height 43
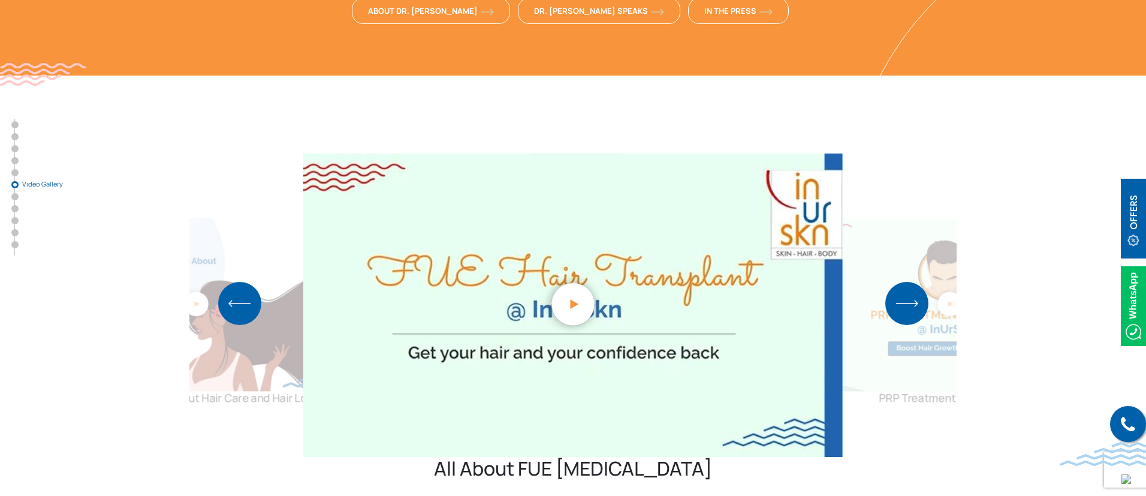
click at [254, 282] on img "Previous slide" at bounding box center [239, 303] width 43 height 43
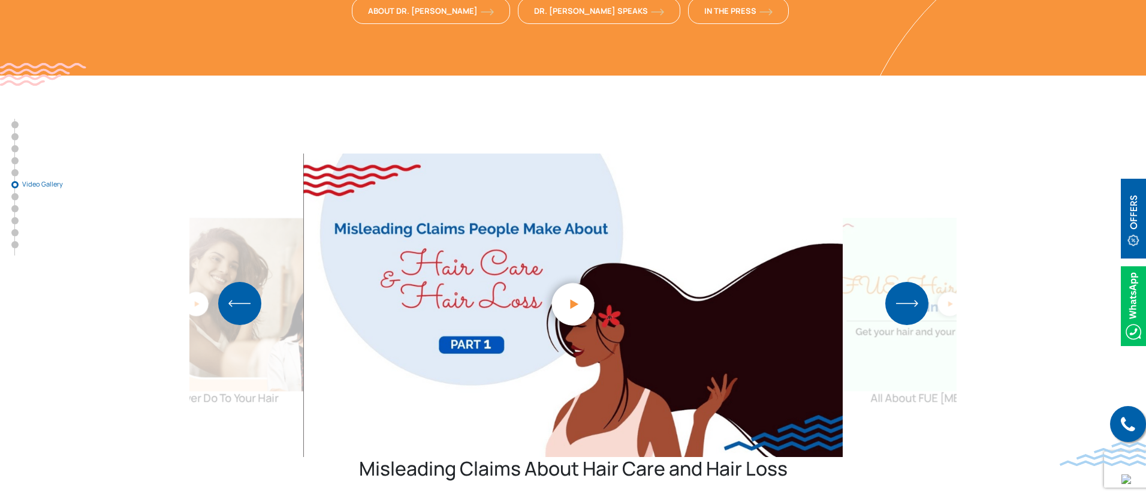
click at [254, 282] on img "Previous slide" at bounding box center [239, 303] width 43 height 43
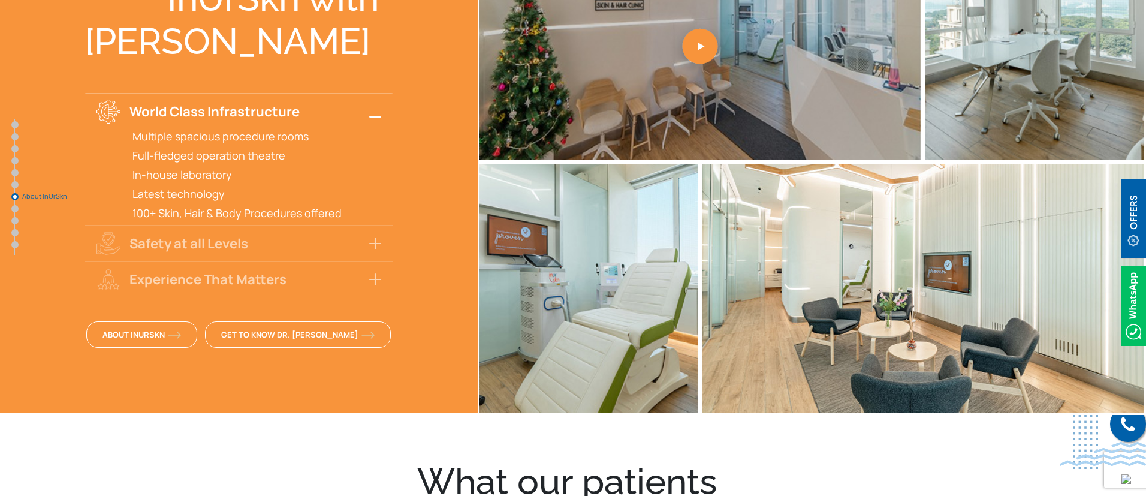
scroll to position [3420, 0]
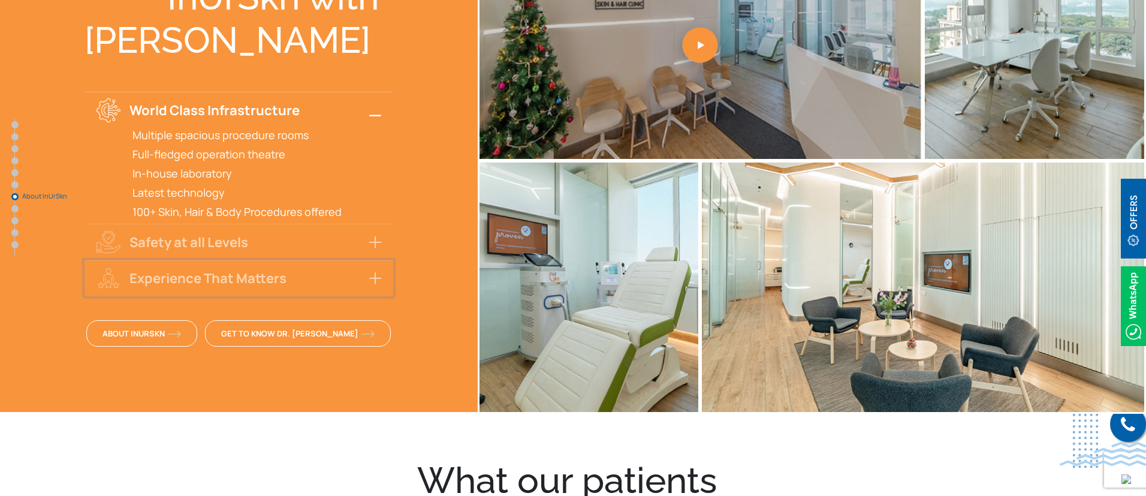
click at [258, 260] on button "Experience That Matters" at bounding box center [239, 278] width 309 height 36
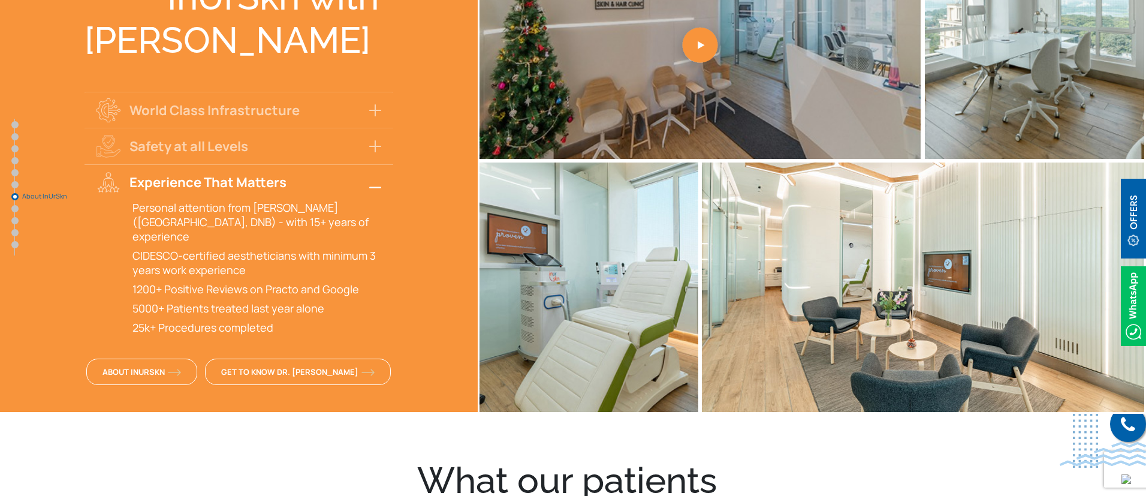
drag, startPoint x: 92, startPoint y: 127, endPoint x: 302, endPoint y: 232, distance: 234.0
click at [302, 232] on div "Experience That Matters Personal attention from Dr. Sejal Saheta (MD, DNB) - wi…" at bounding box center [239, 249] width 309 height 170
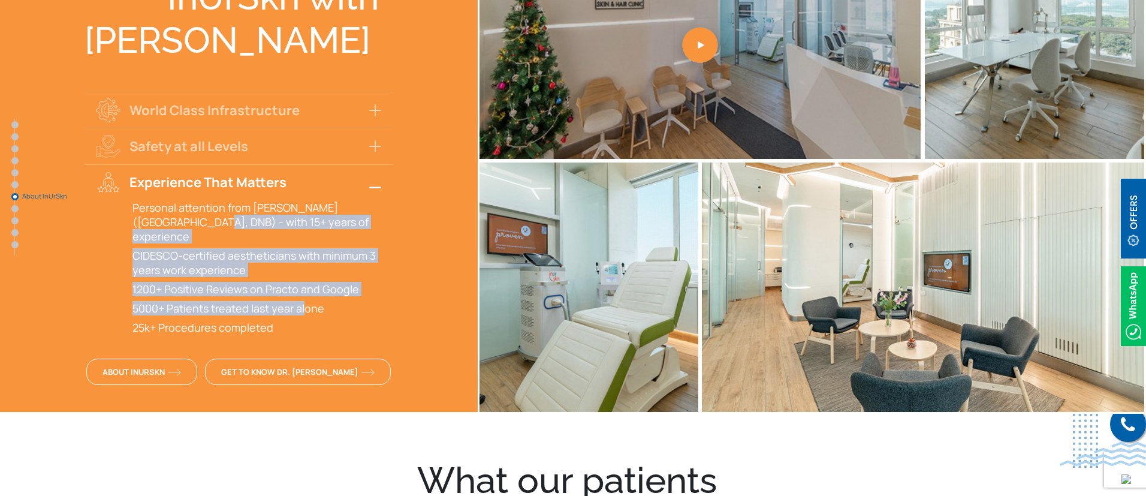
drag, startPoint x: 302, startPoint y: 232, endPoint x: 171, endPoint y: 159, distance: 149.7
click at [171, 200] on div "Personal attention from Dr. Sejal Saheta (MD, DNB) - with 15+ years of experien…" at bounding box center [239, 267] width 309 height 134
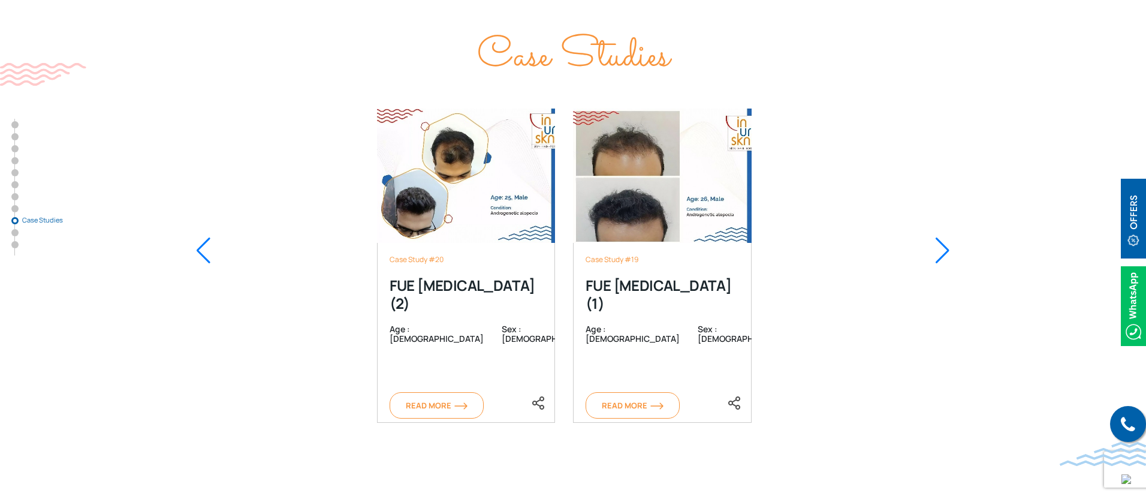
scroll to position [4775, 0]
click at [367, 138] on div "Case Study #20 FUE Hair Transplant (2) Age : 25 Sex : male Read More Case Study…" at bounding box center [572, 249] width 767 height 343
click at [816, 299] on div "Case Study #20 FUE Hair Transplant (2) Age : 25 Sex : male Read More Case Study…" at bounding box center [572, 249] width 767 height 343
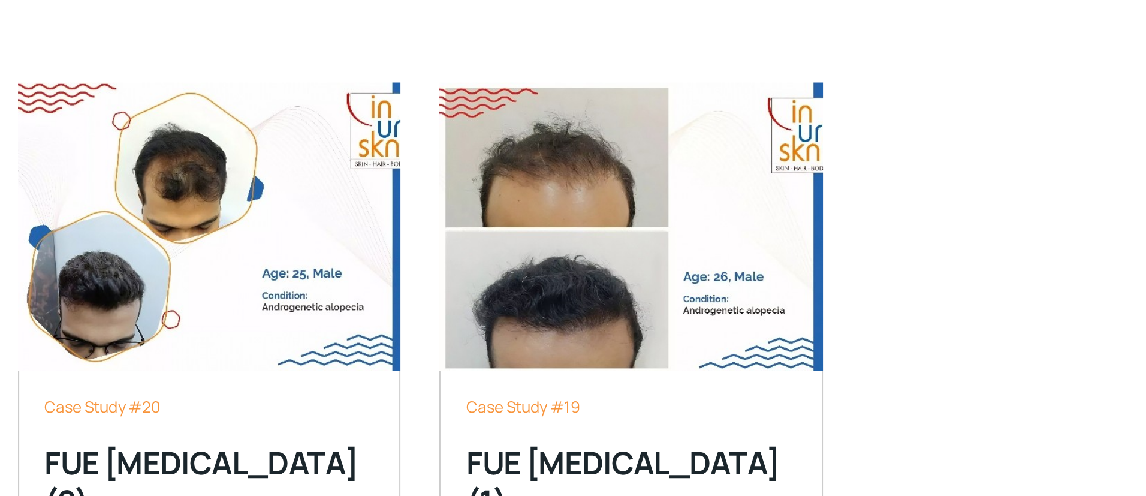
click at [886, 183] on div "Case Study #20 FUE Hair Transplant (2) Age : 25 Sex : male Read More Case Study…" at bounding box center [572, 249] width 767 height 343
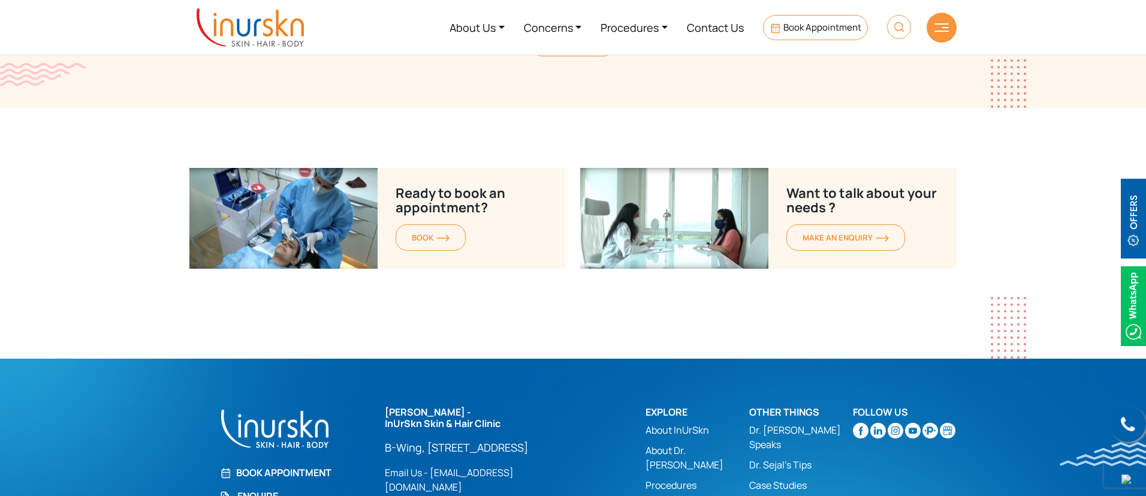
scroll to position [5690, 0]
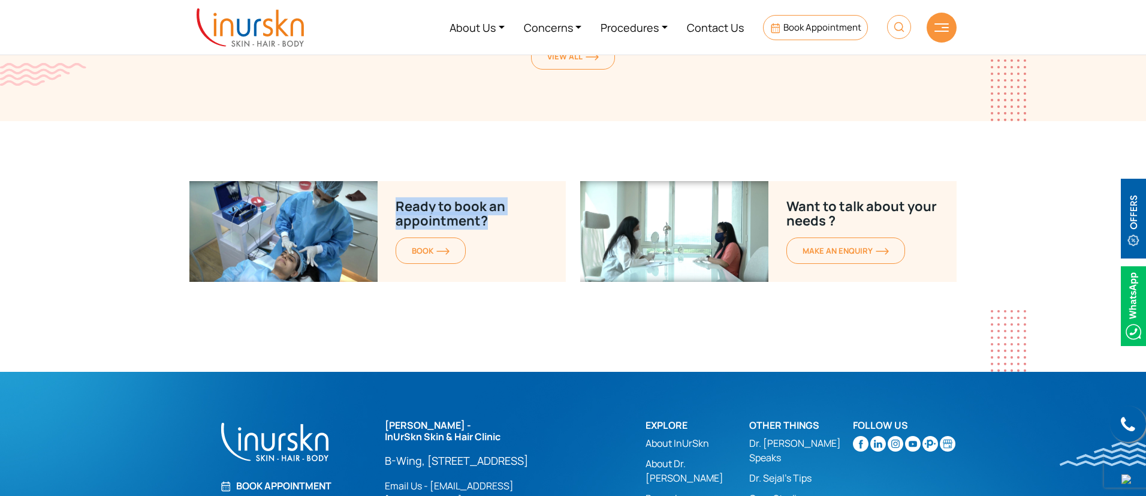
drag, startPoint x: 397, startPoint y: 131, endPoint x: 520, endPoint y: 165, distance: 127.4
click at [520, 181] on div "Ready to book an appointment? BOOK" at bounding box center [472, 231] width 188 height 101
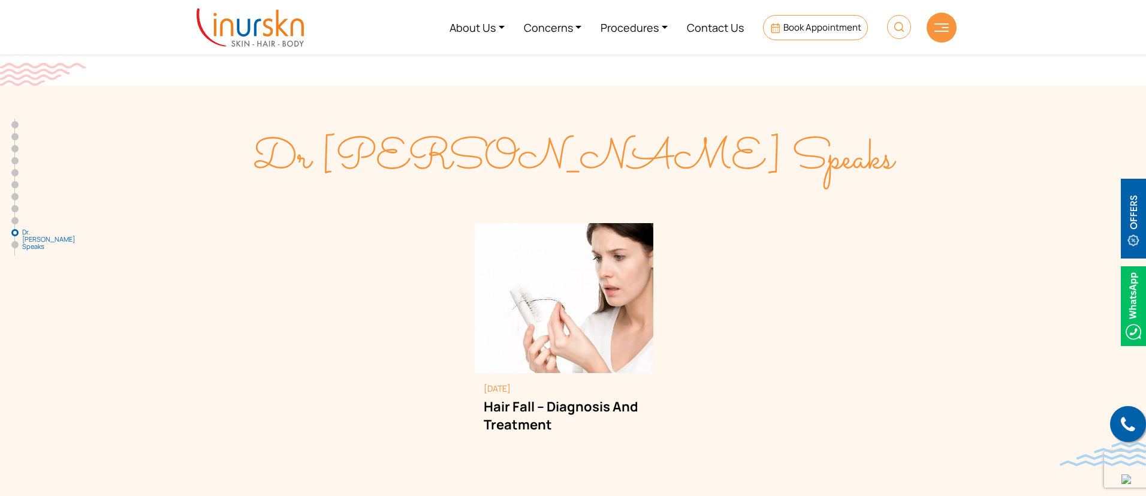
scroll to position [5230, 0]
click at [306, 144] on div "Dr [PERSON_NAME] Speaks [DATE] Hair Fall – Diagnosis And Treatment [DATE] Hair …" at bounding box center [572, 332] width 767 height 401
click at [779, 330] on div "December 28, 2023 Hair Fall – Diagnosis And Treatment December 28, 2023 Hair Fa…" at bounding box center [572, 342] width 767 height 240
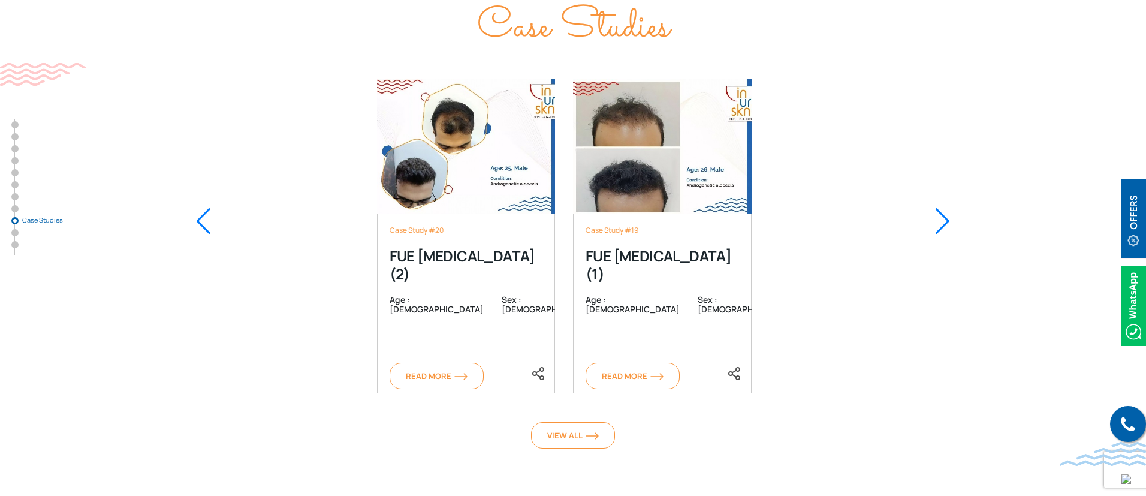
scroll to position [4806, 0]
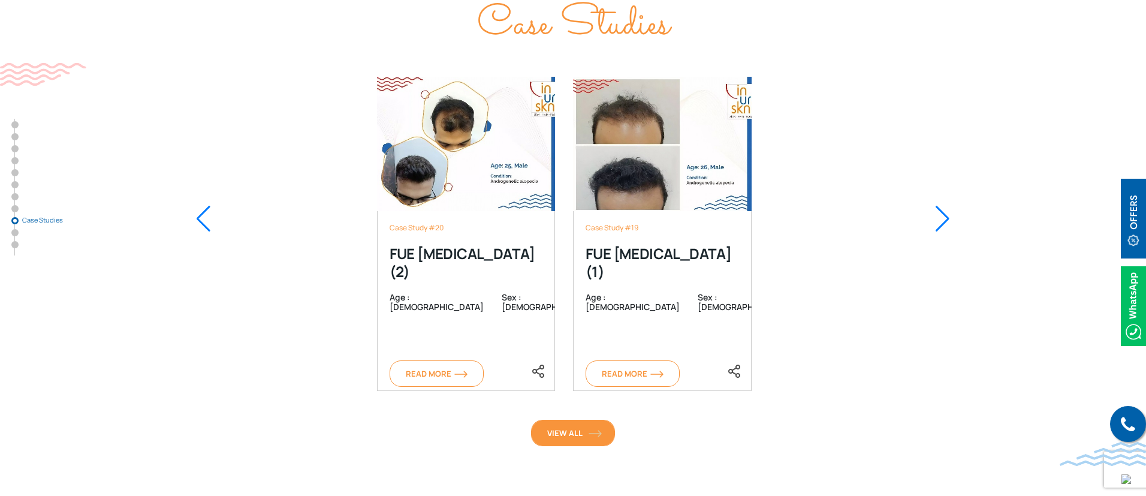
click at [548, 427] on span "View All" at bounding box center [573, 432] width 52 height 11
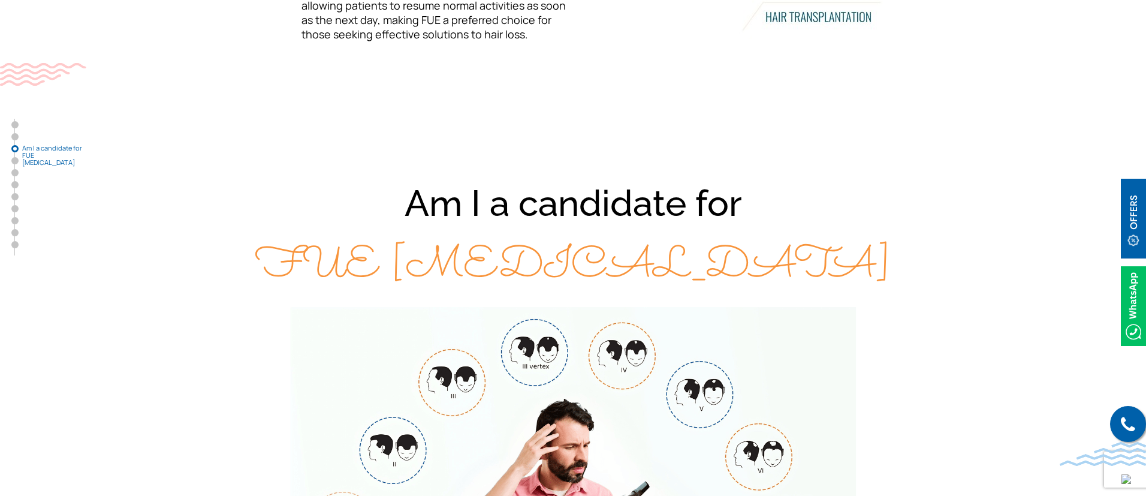
scroll to position [1027, 0]
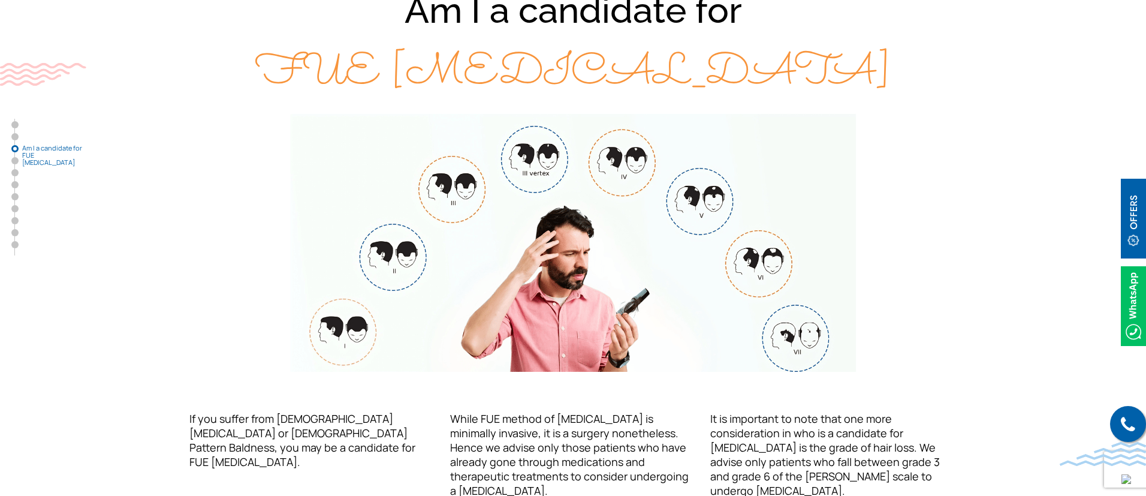
click at [731, 221] on img at bounding box center [572, 243] width 707 height 258
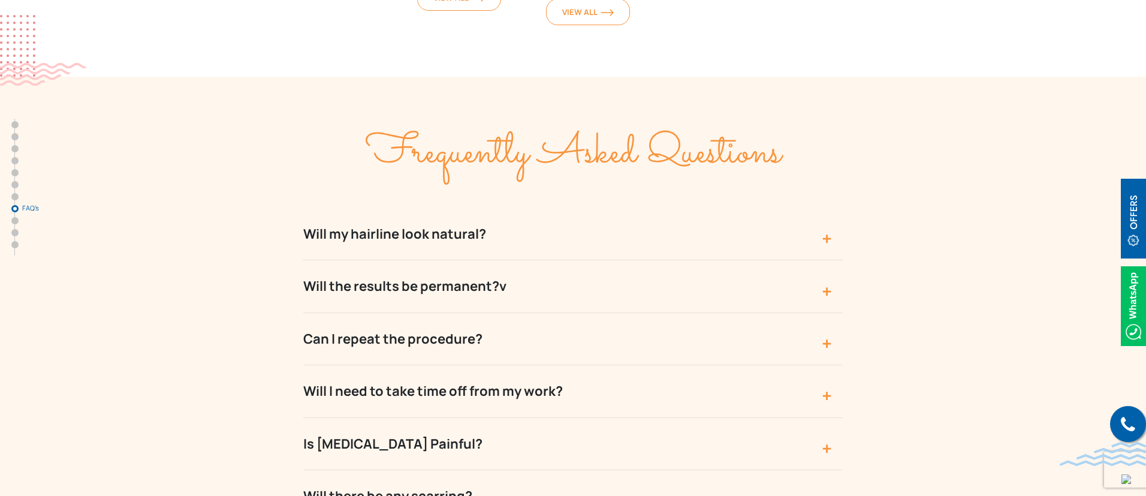
scroll to position [4082, 0]
click at [663, 364] on button "Will I need to take time off from my work?" at bounding box center [572, 390] width 539 height 52
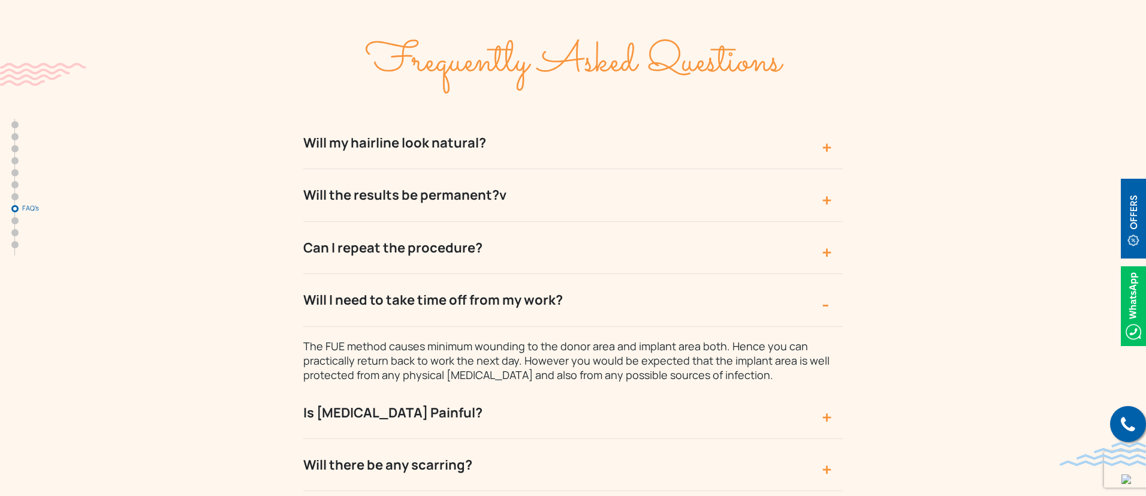
scroll to position [4173, 0]
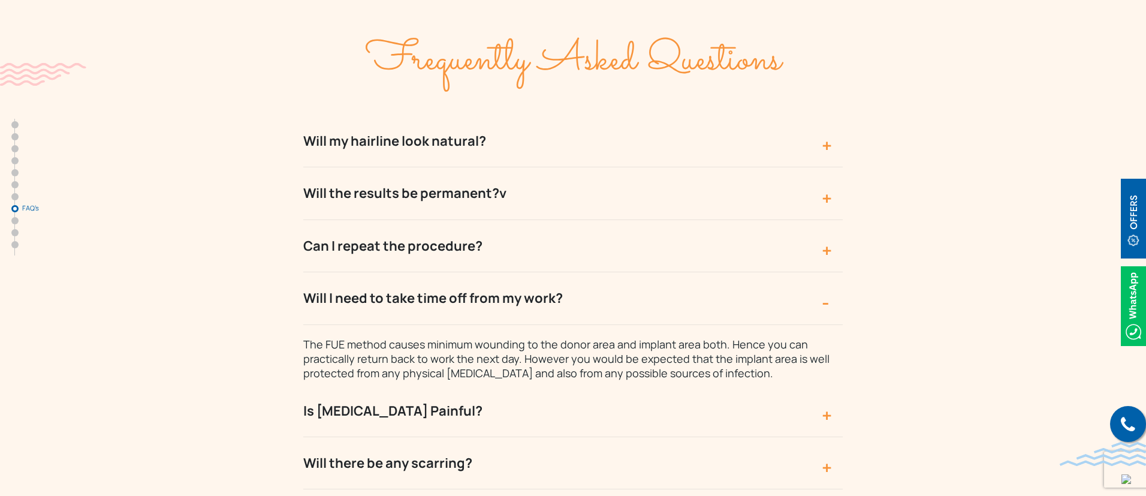
click at [495, 272] on button "Will I need to take time off from my work?" at bounding box center [572, 298] width 539 height 52
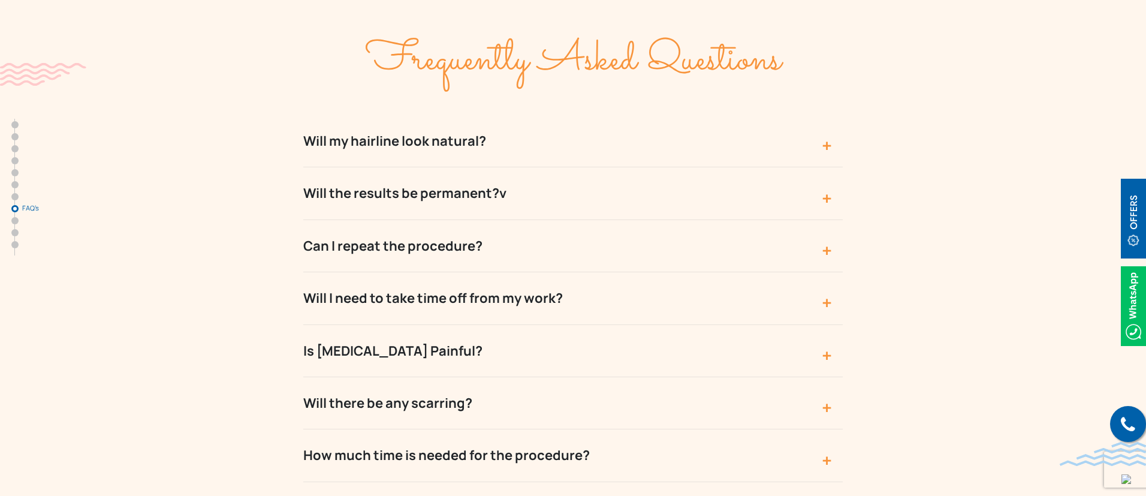
click at [475, 167] on button "Will the results be permanent?v" at bounding box center [572, 193] width 539 height 52
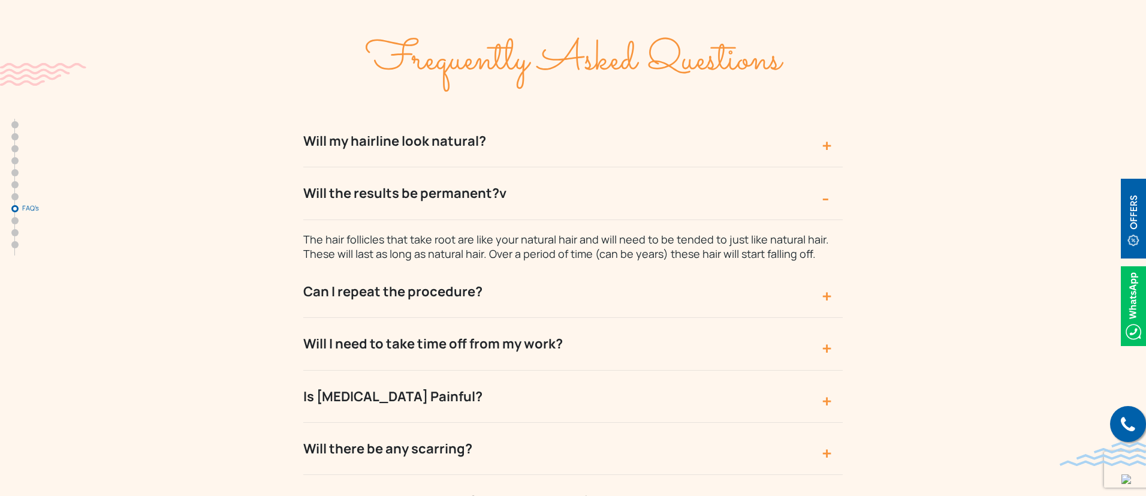
click at [572, 318] on button "Will I need to take time off from my work?" at bounding box center [572, 344] width 539 height 52
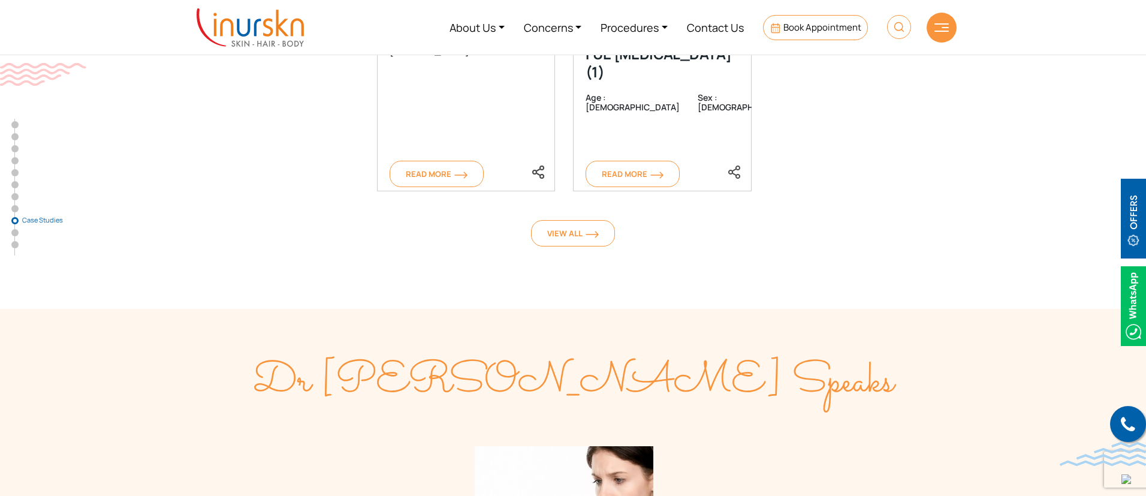
scroll to position [5061, 0]
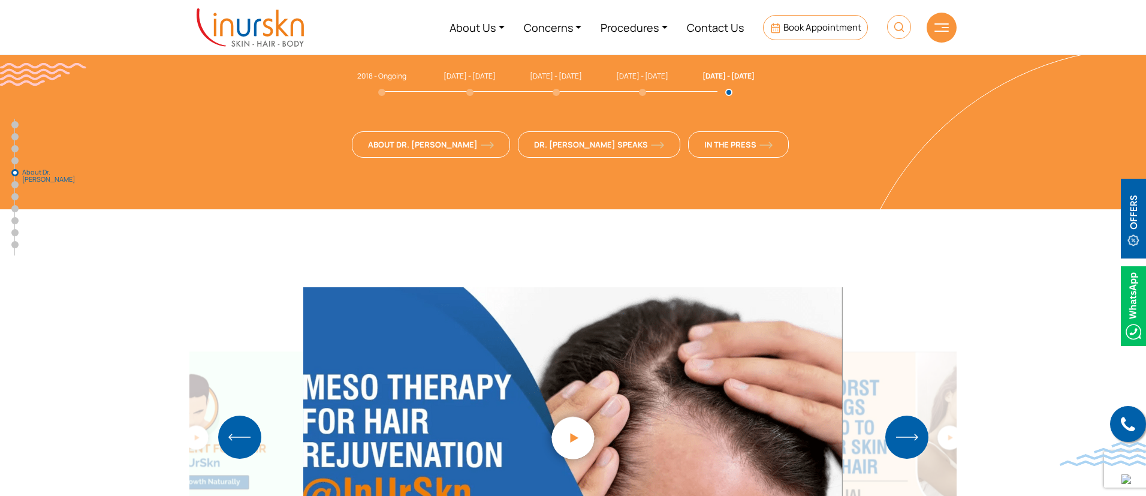
scroll to position [2660, 0]
